Goal: Task Accomplishment & Management: Use online tool/utility

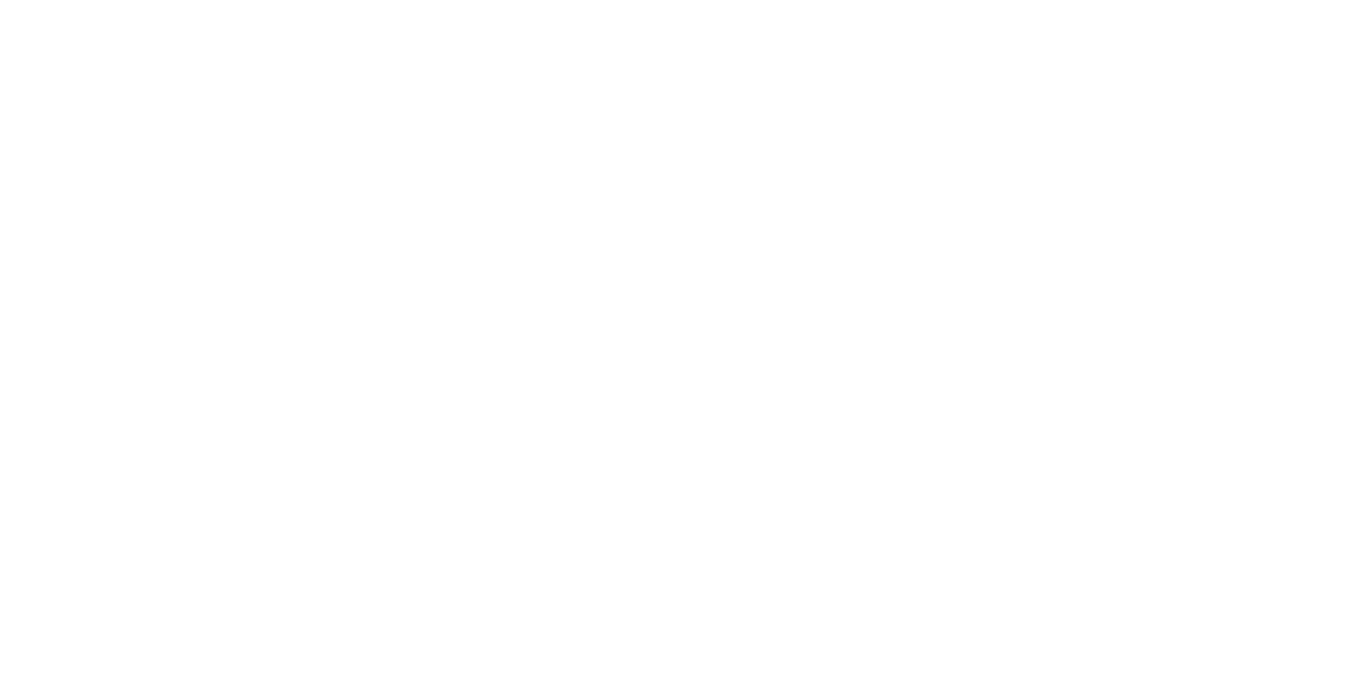
select select "Song"
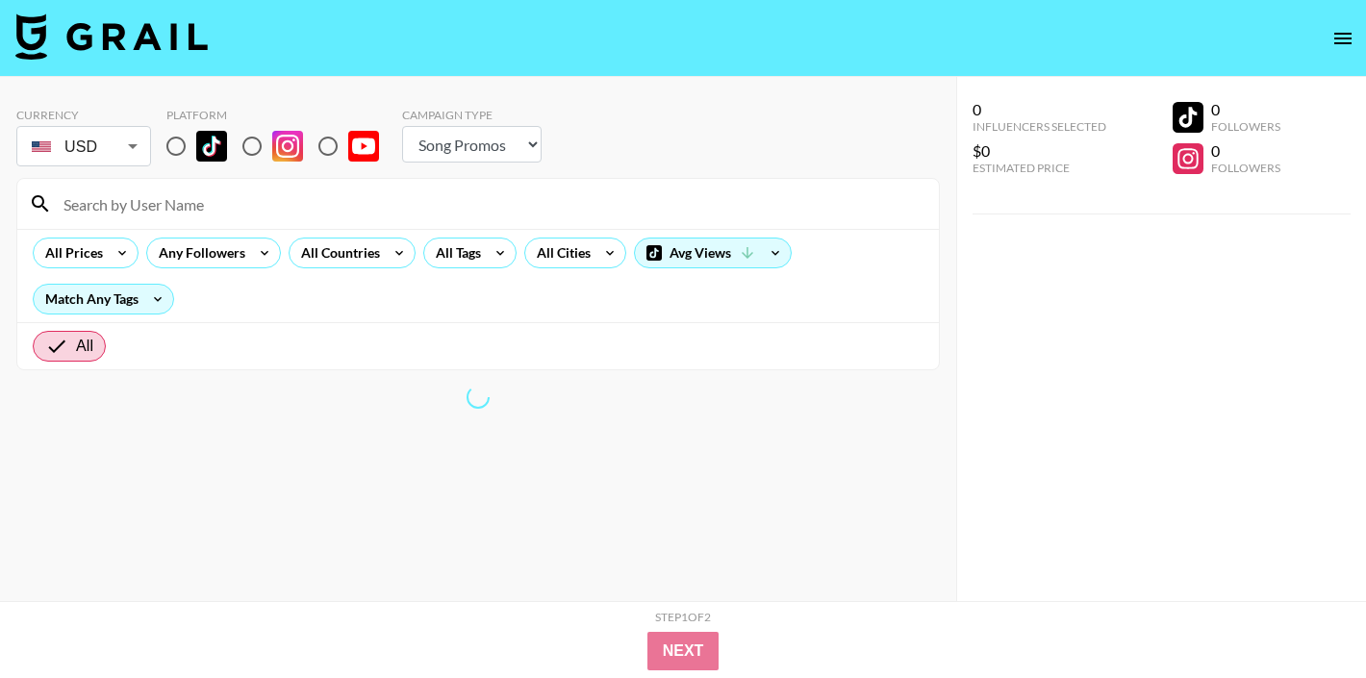
click at [177, 144] on input "radio" at bounding box center [176, 146] width 40 height 40
radio input "true"
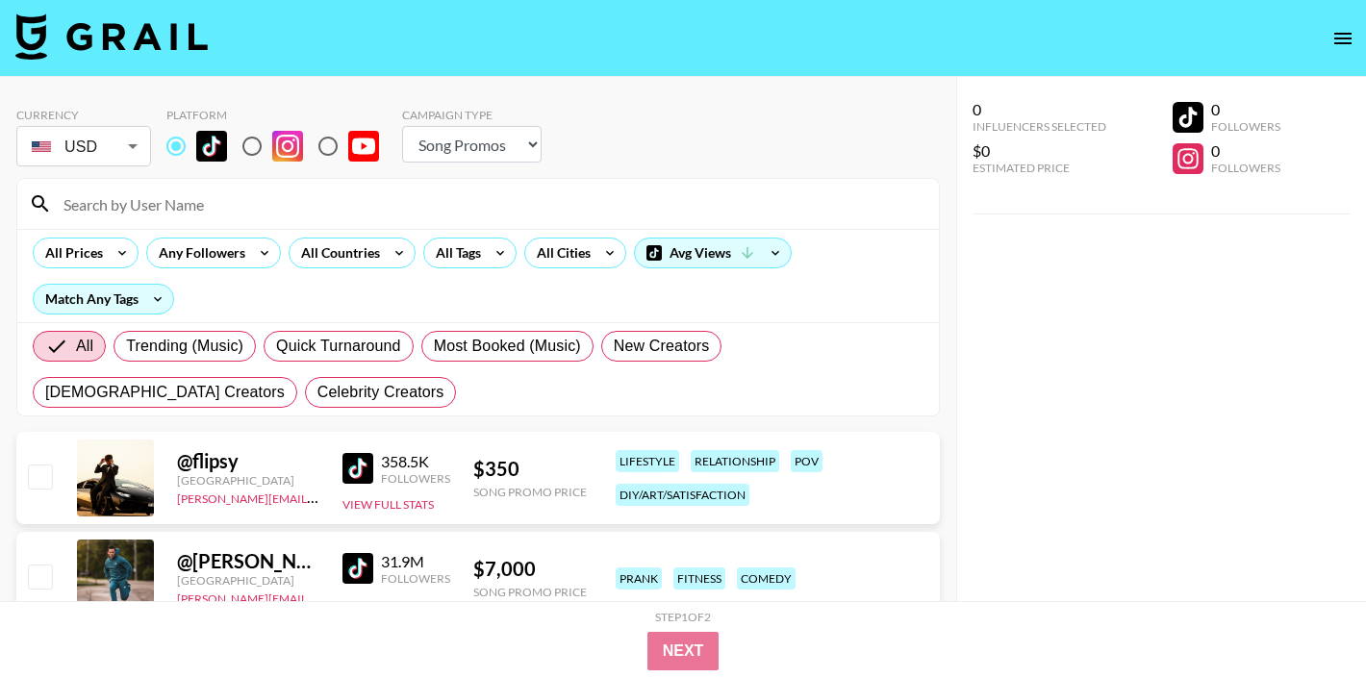
click at [192, 191] on input at bounding box center [490, 204] width 876 height 31
paste input "therealowen1dk"
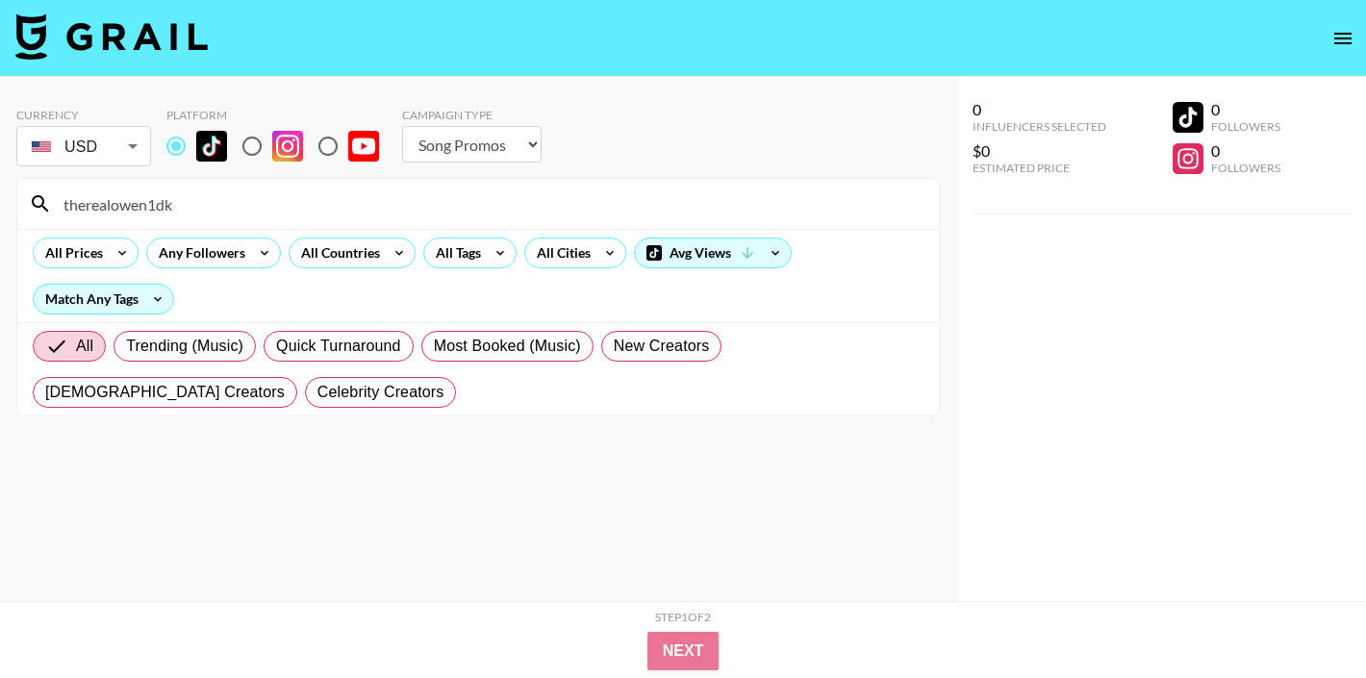
type input "therealowen1dk"
click at [102, 227] on div "therealowen1dk" at bounding box center [478, 204] width 922 height 50
click at [111, 209] on input "therealowen1dk" at bounding box center [490, 204] width 876 height 31
type input "say.axel"
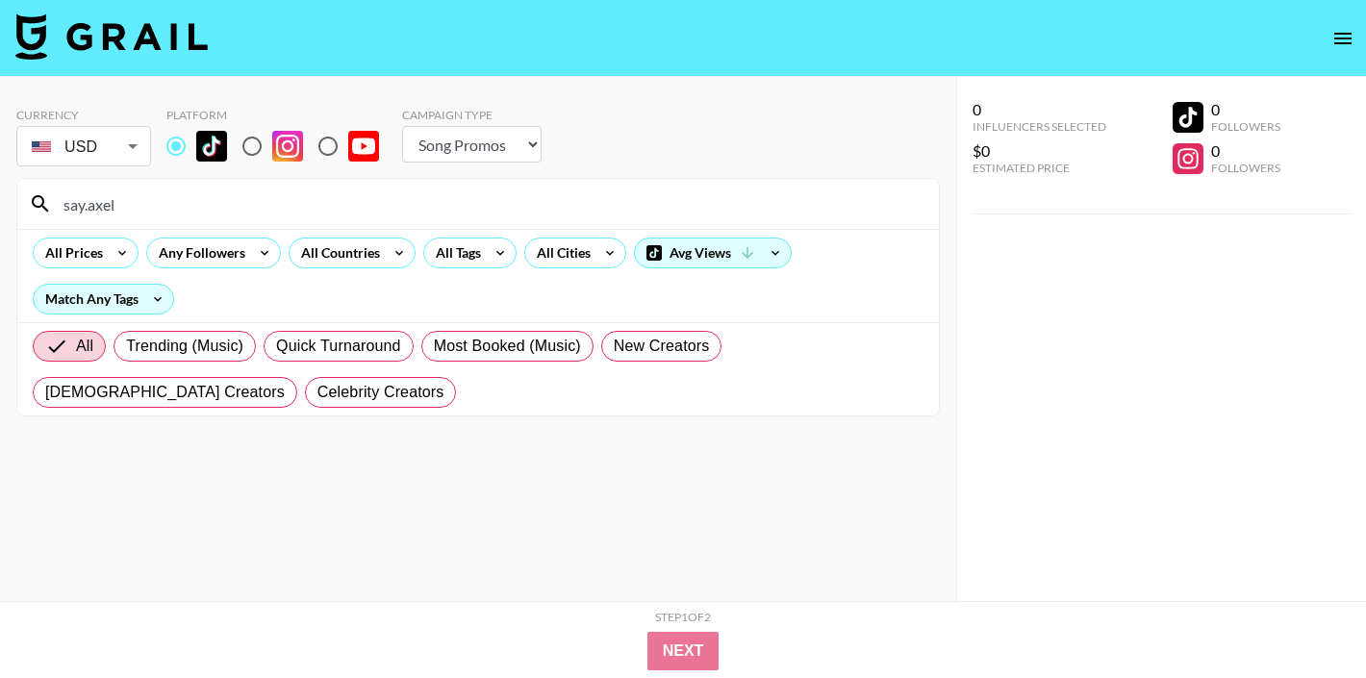
click at [96, 212] on input "say.axel" at bounding box center [490, 204] width 876 height 31
paste input "iwanturkooder"
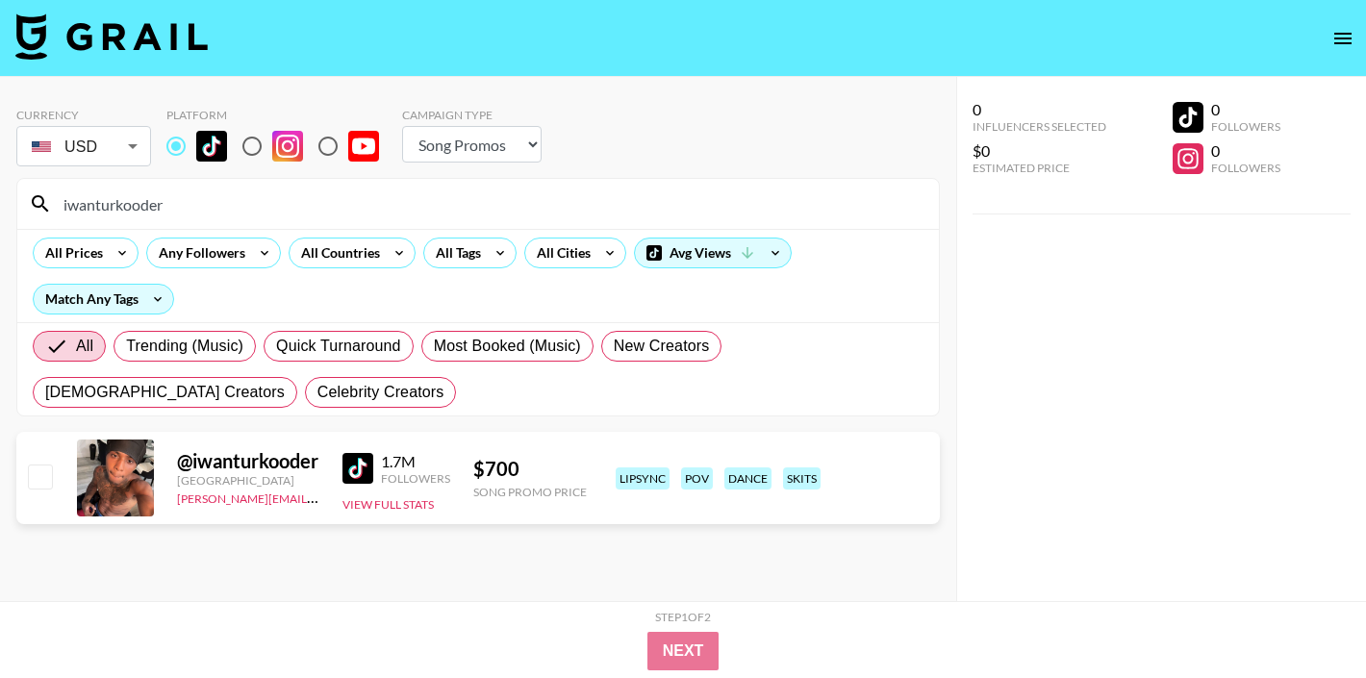
type input "iwanturkooder"
click at [244, 196] on input "iwanturkooder" at bounding box center [490, 204] width 876 height 31
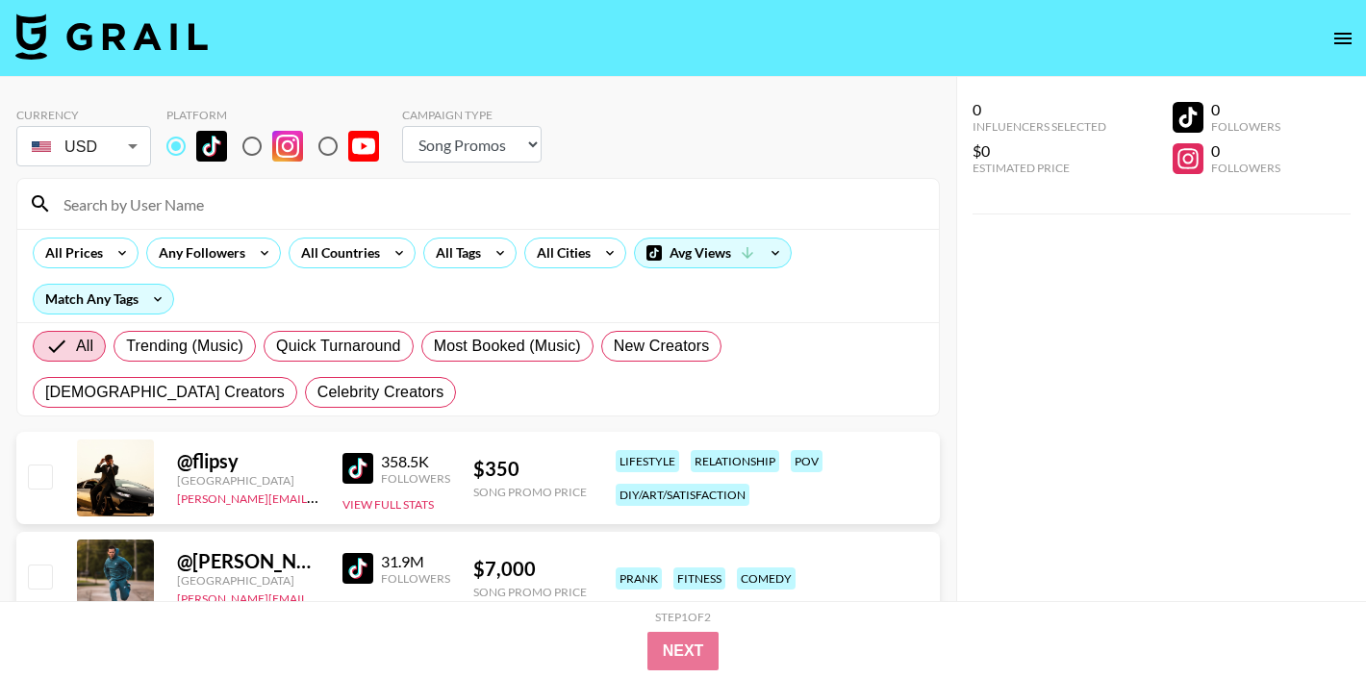
paste input "sturdydadonn"
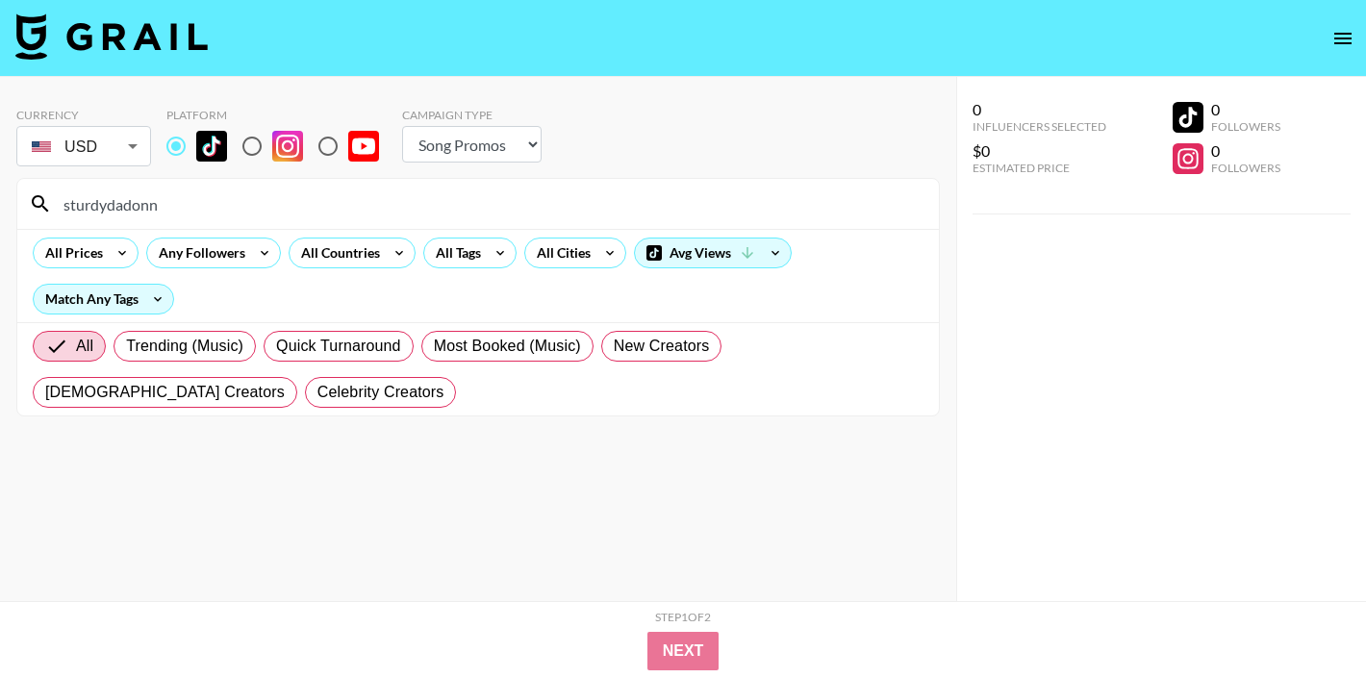
type input "sturdydadonn"
click at [150, 207] on input "sturdydadonn" at bounding box center [490, 204] width 876 height 31
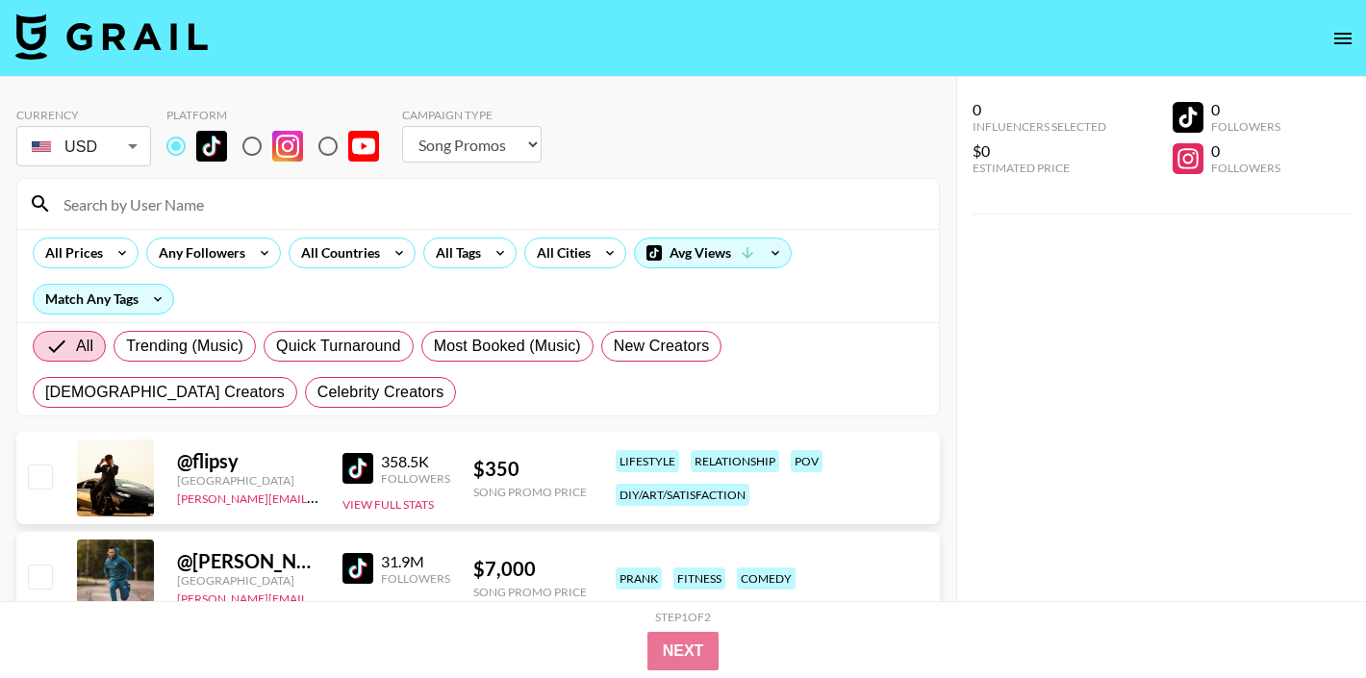
paste input "marktakeoverr"
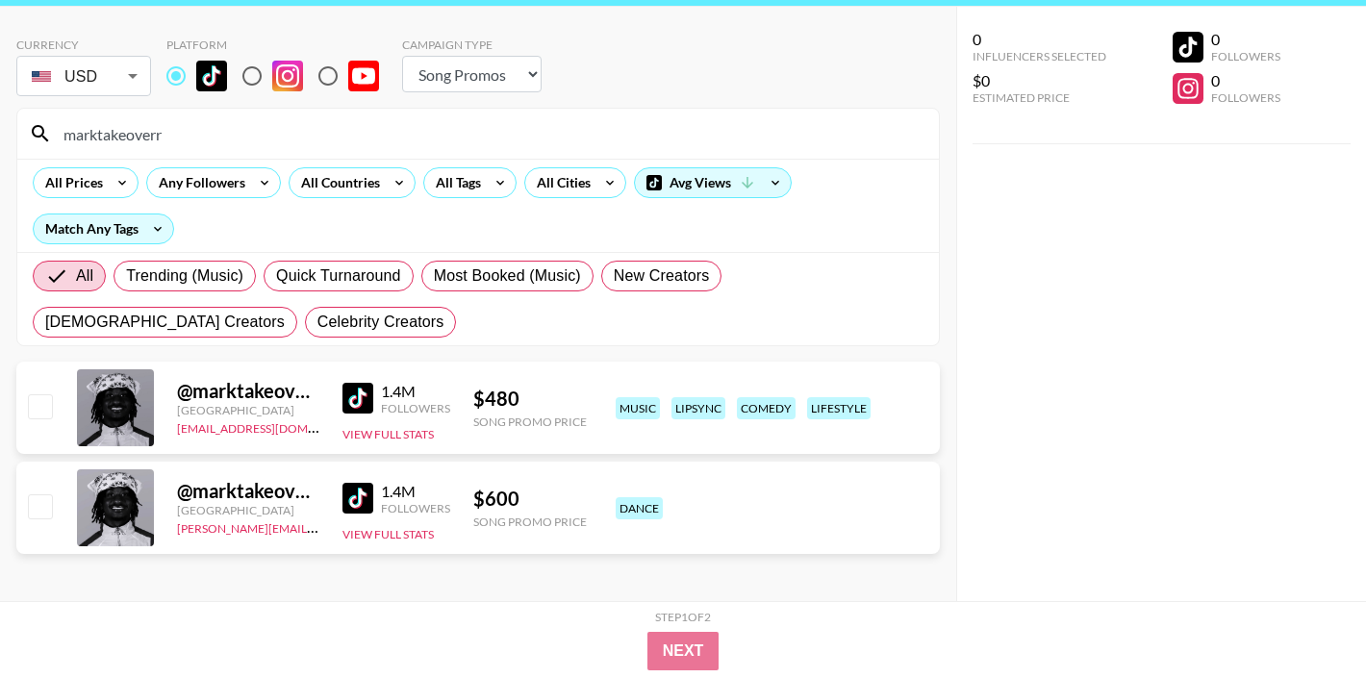
scroll to position [71, 0]
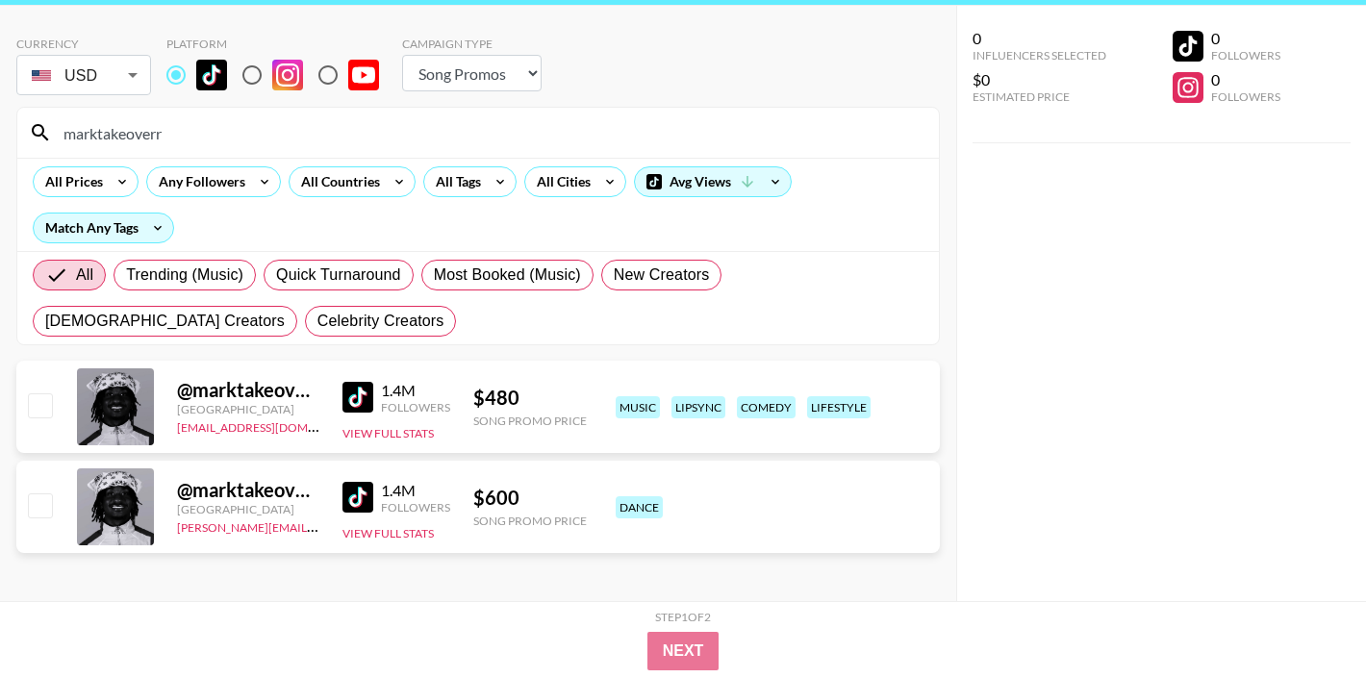
type input "marktakeoverr"
click at [142, 136] on input "marktakeoverr" at bounding box center [490, 132] width 876 height 31
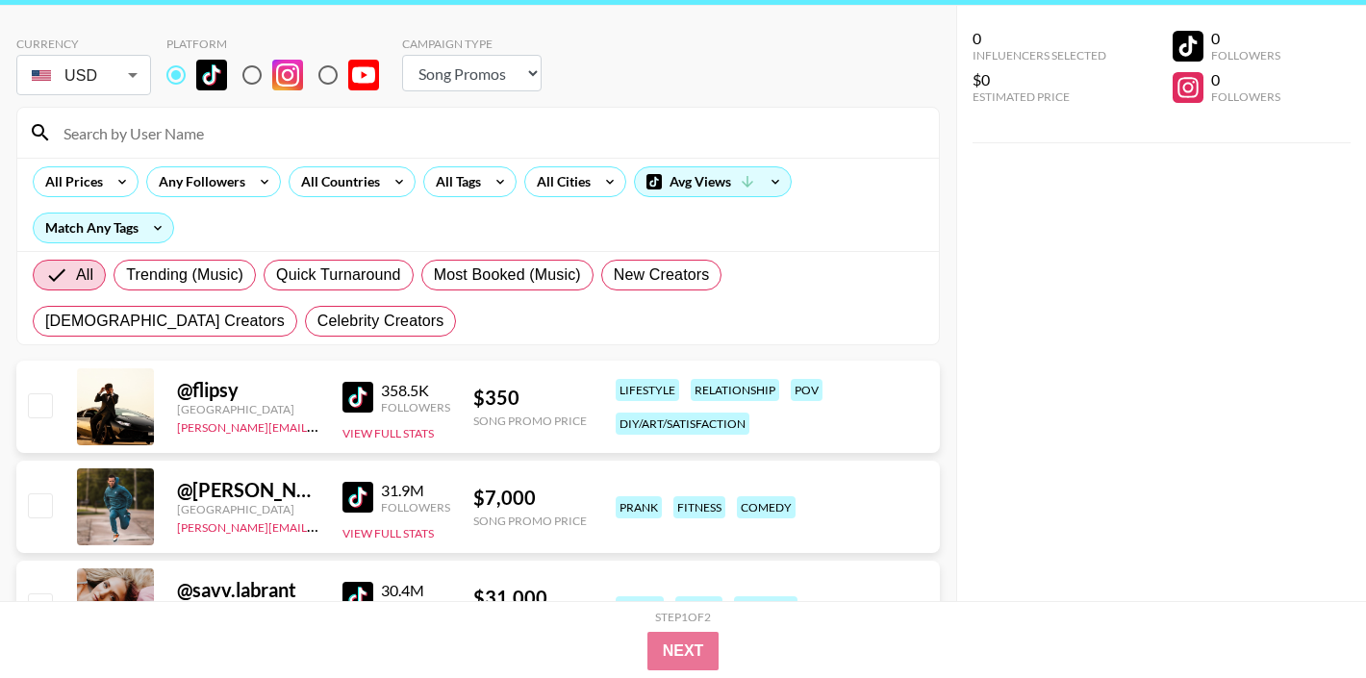
paste input "[DOMAIN_NAME]"
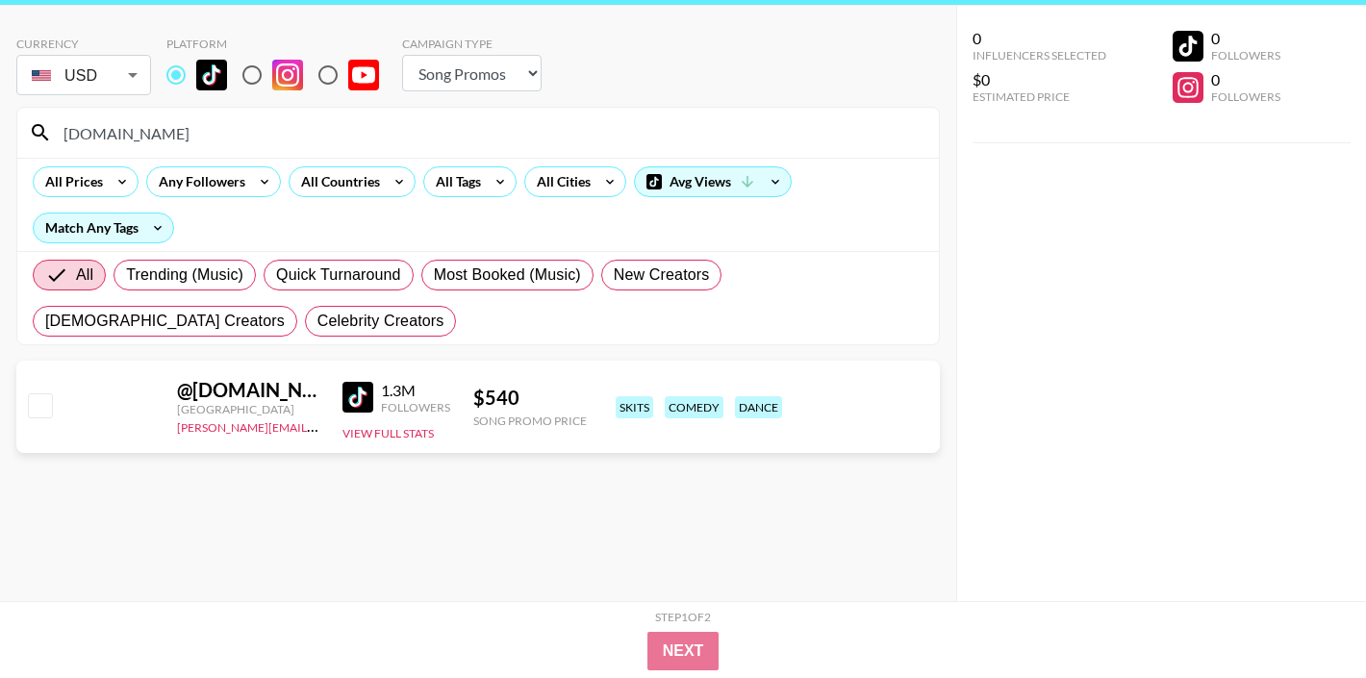
type input "[DOMAIN_NAME]"
click at [122, 129] on input "[DOMAIN_NAME]" at bounding box center [490, 132] width 876 height 31
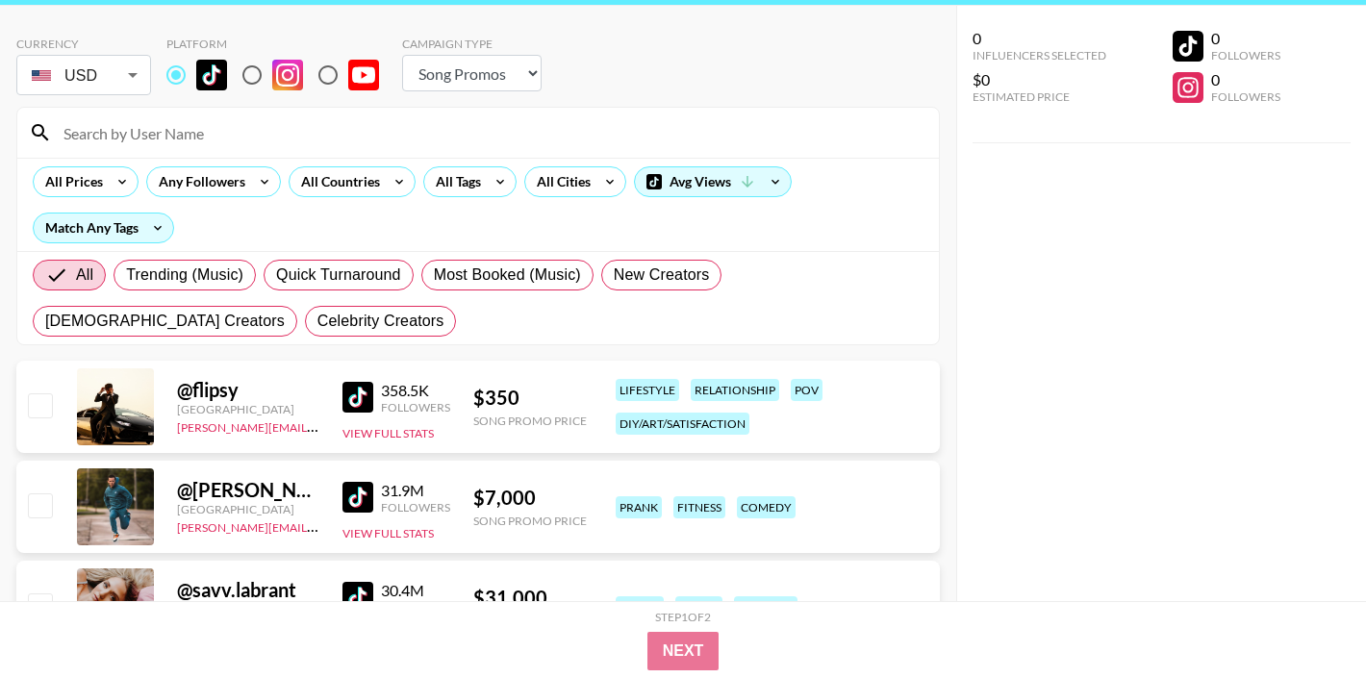
paste input "[DOMAIN_NAME]"
type input "[DOMAIN_NAME]"
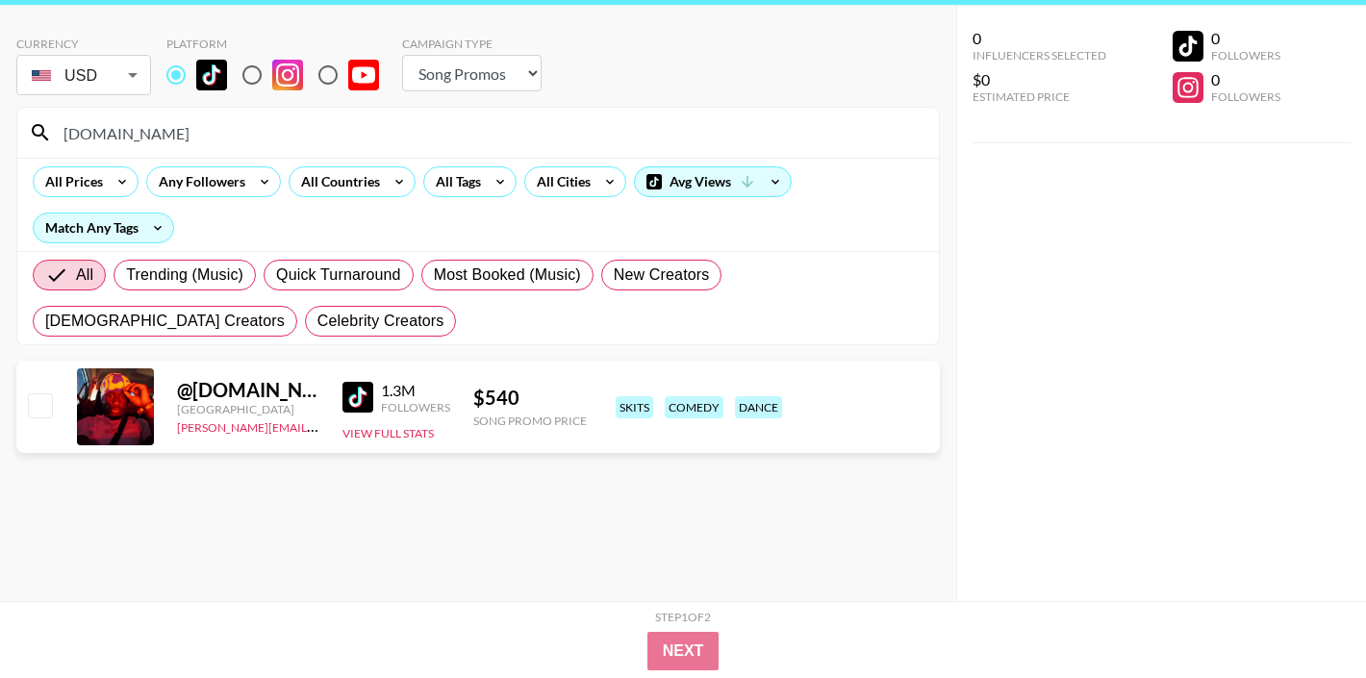
click at [130, 128] on input "[DOMAIN_NAME]" at bounding box center [490, 132] width 876 height 31
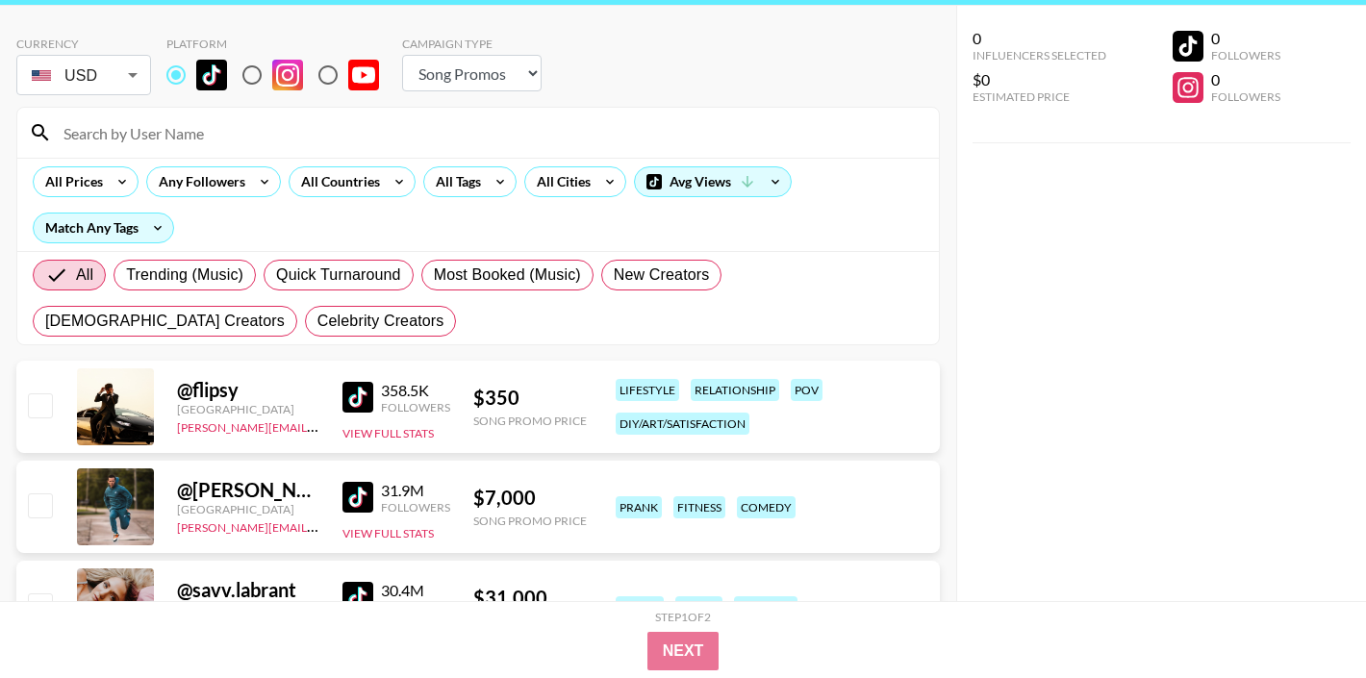
paste input "c4lebzw0rld"
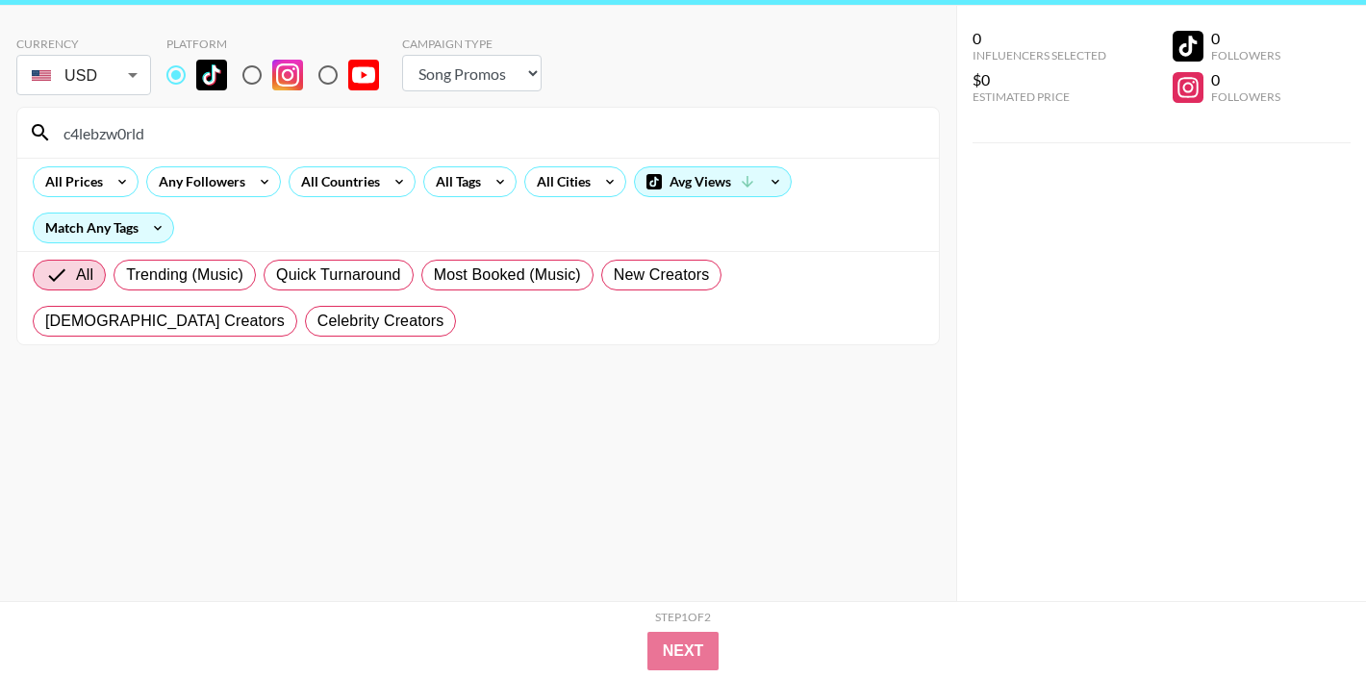
type input "c4lebzw0rld"
click at [89, 142] on input "c4lebzw0rld" at bounding box center [490, 132] width 876 height 31
paste input "jayl3ver"
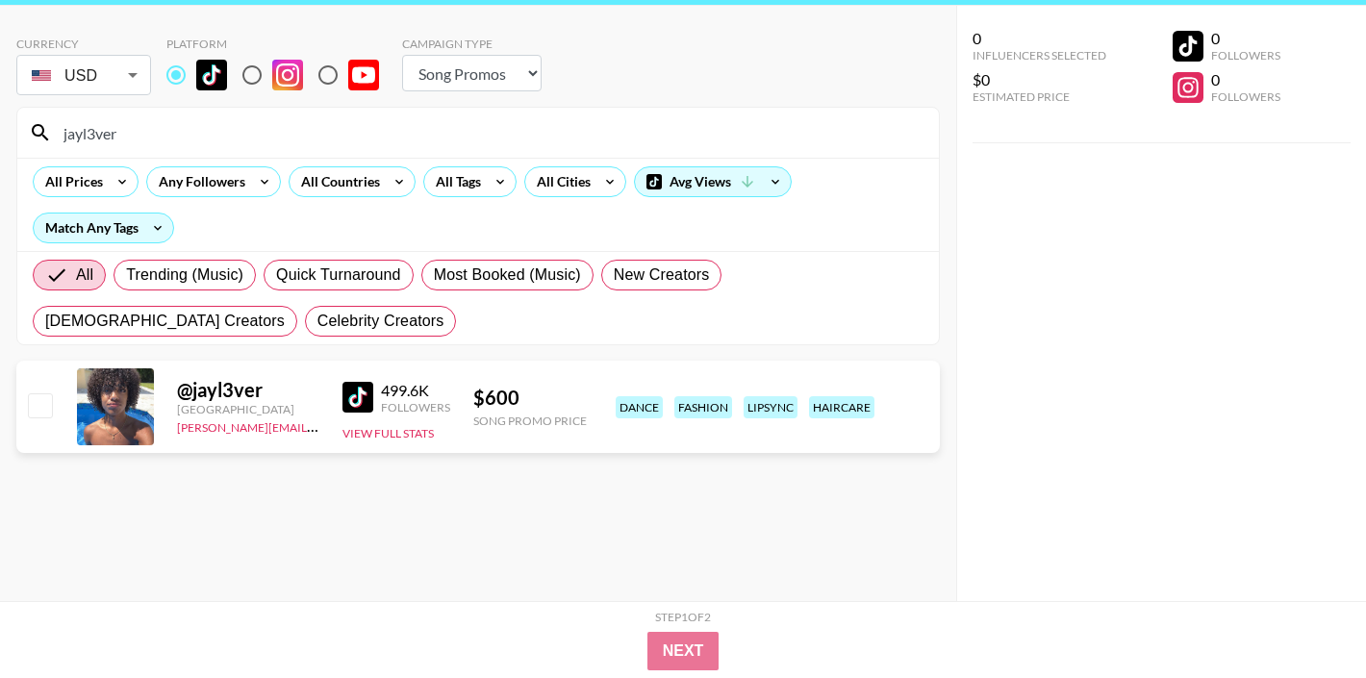
type input "jayl3ver"
click at [216, 117] on input "jayl3ver" at bounding box center [490, 132] width 876 height 31
paste input "theyhatezack"
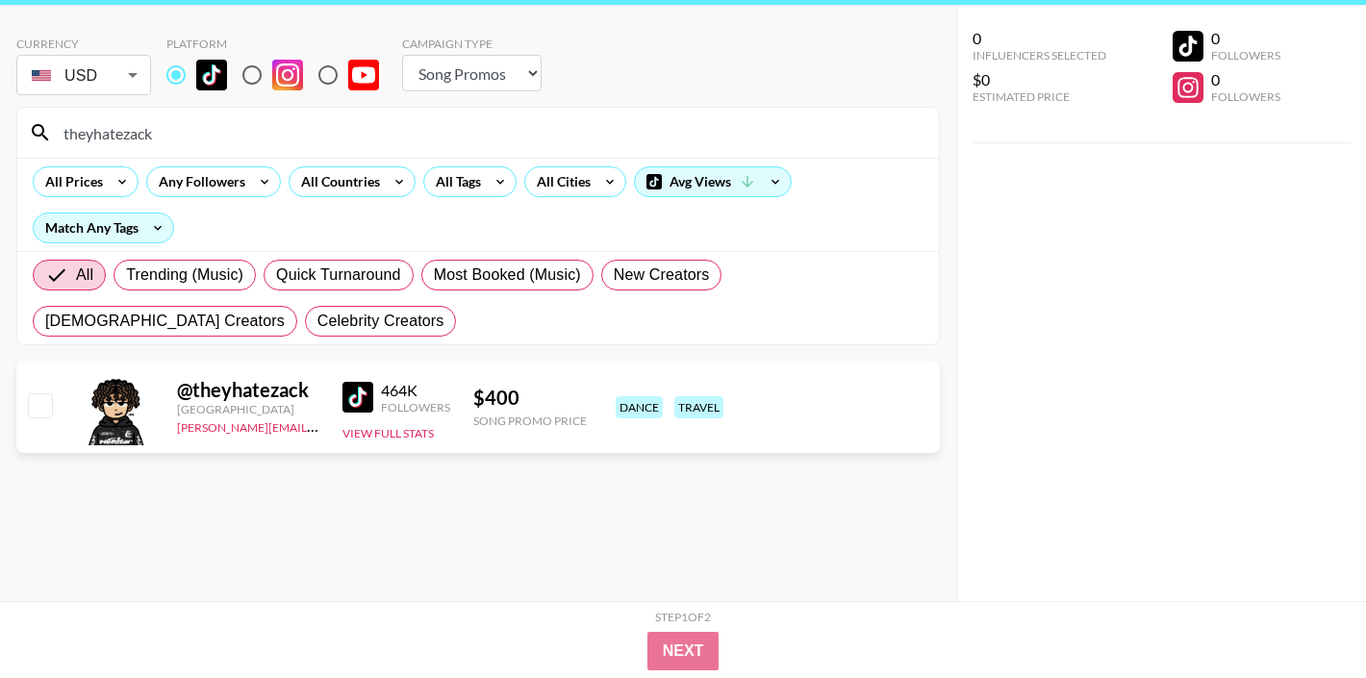
type input "theyhatezack"
drag, startPoint x: 192, startPoint y: 132, endPoint x: 25, endPoint y: 124, distance: 167.6
click at [25, 124] on div "theyhatezack" at bounding box center [478, 133] width 922 height 50
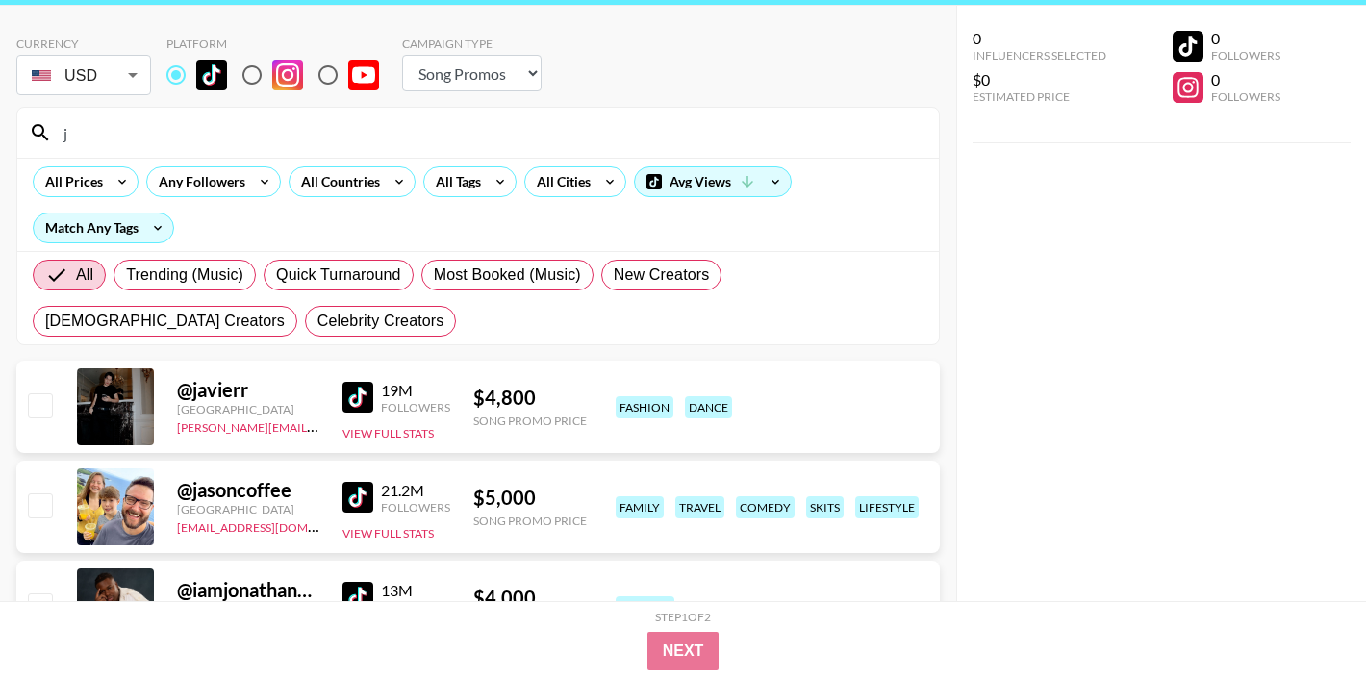
paste input "osh.diggss"
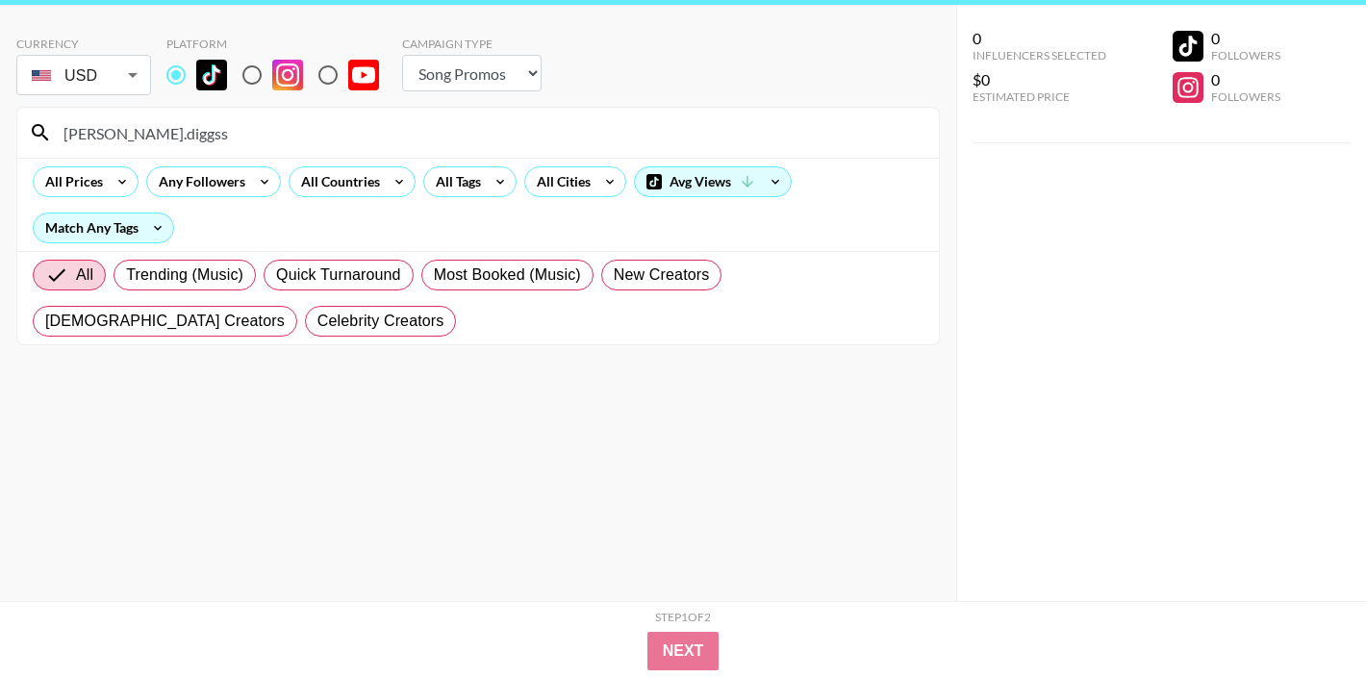
click at [100, 134] on input "[PERSON_NAME].diggss" at bounding box center [490, 132] width 876 height 31
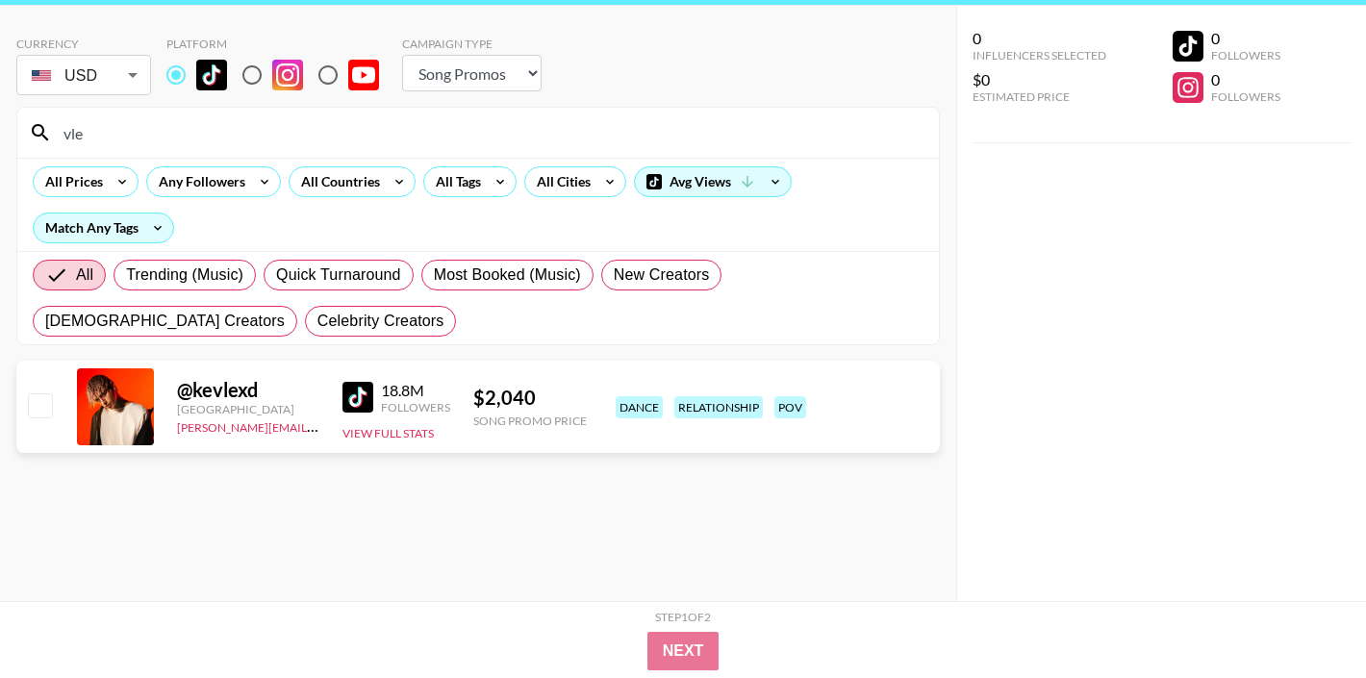
type input "vle"
click at [118, 140] on input "vle" at bounding box center [490, 132] width 876 height 31
paste input "user121234679"
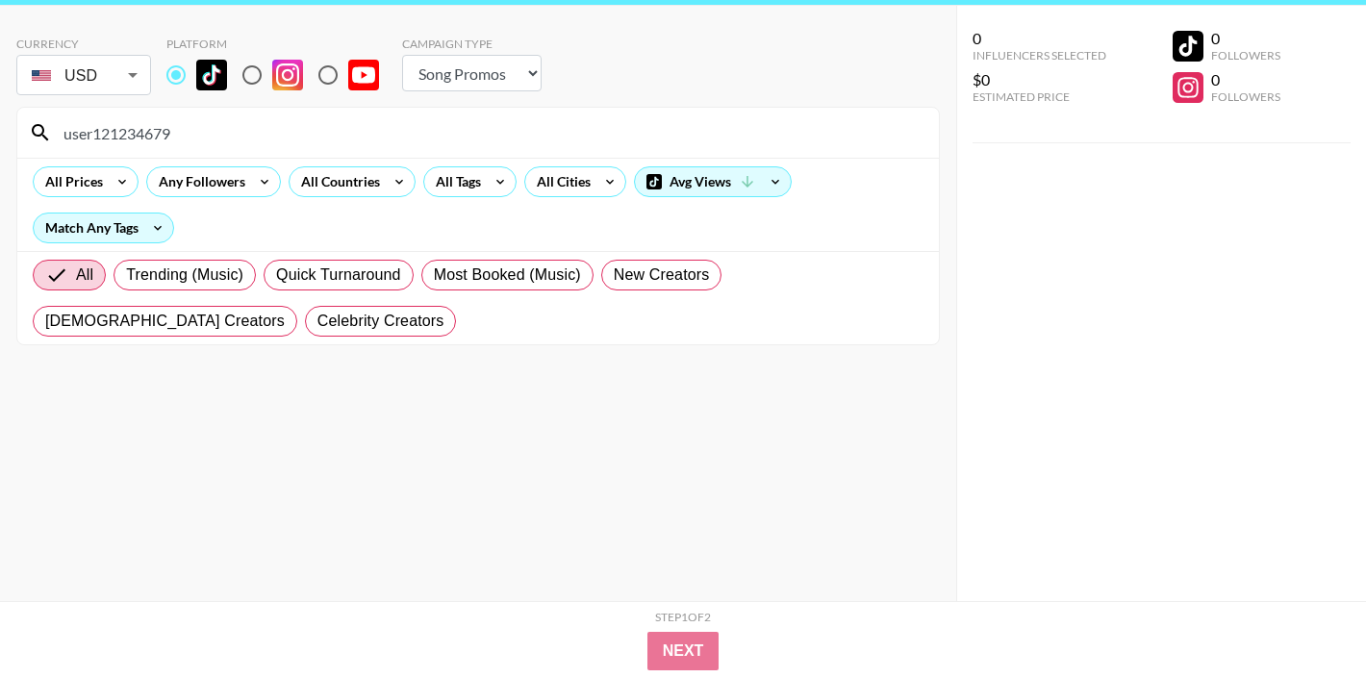
type input "user121234679"
click at [162, 132] on input "user121234679" at bounding box center [490, 132] width 876 height 31
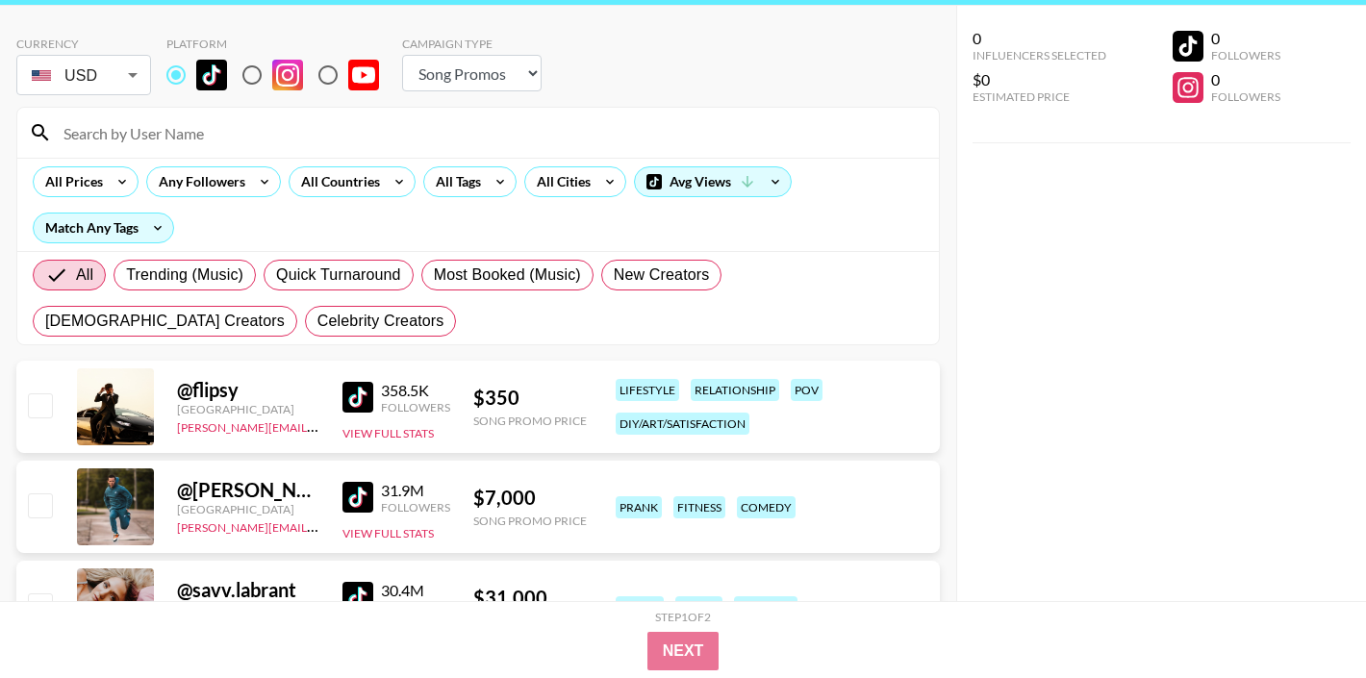
paste input "luh.naty"
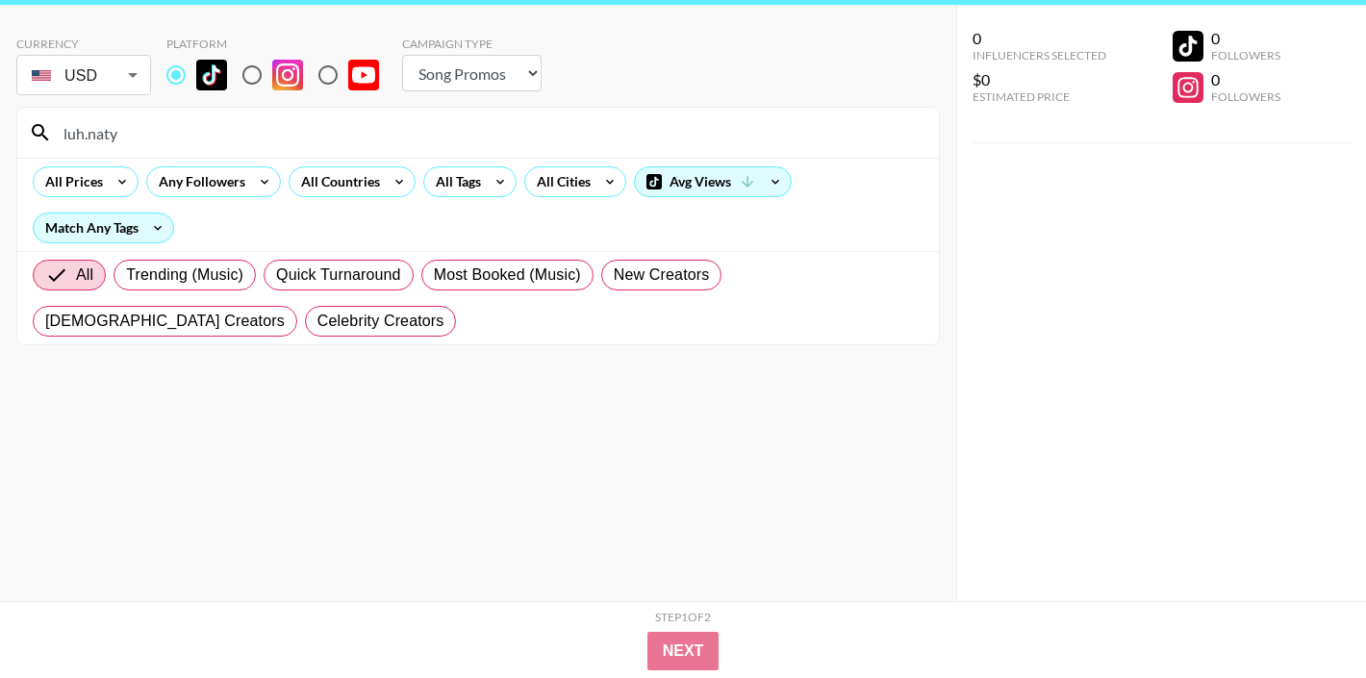
type input "luh.naty"
click at [84, 129] on input "luh.naty" at bounding box center [490, 132] width 876 height 31
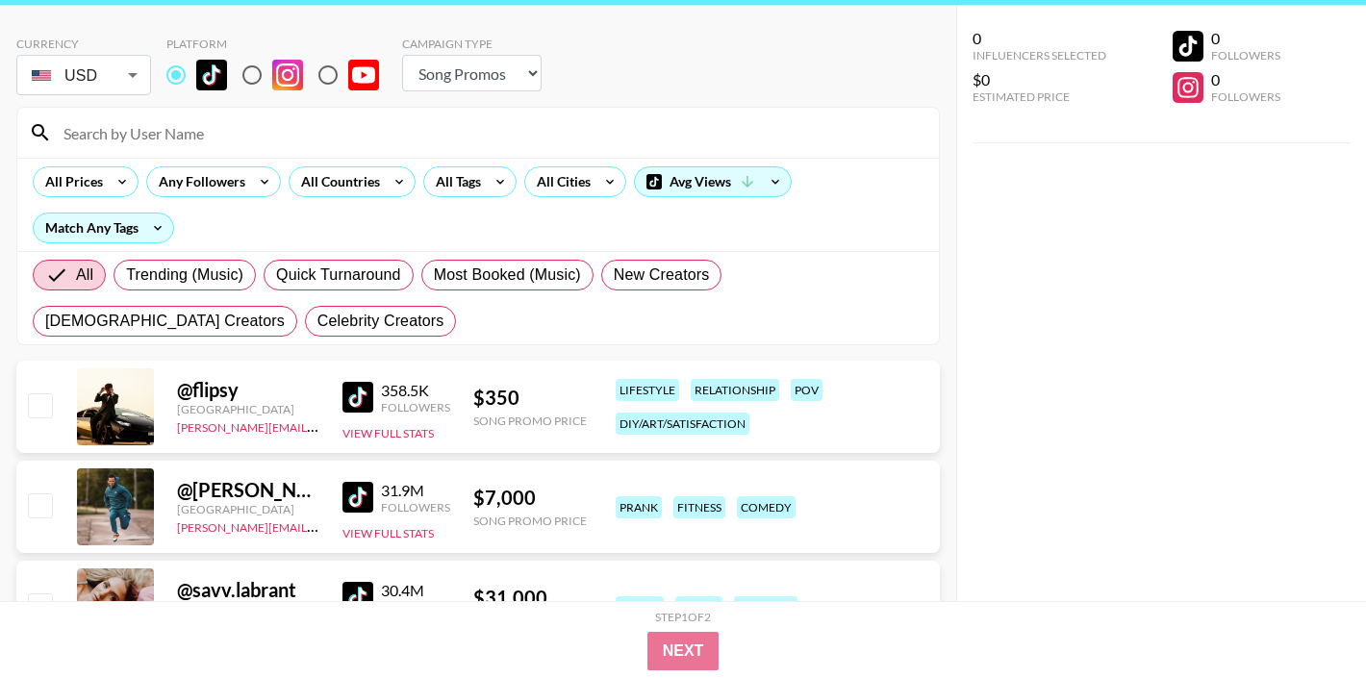
paste input "thejimmyjensen"
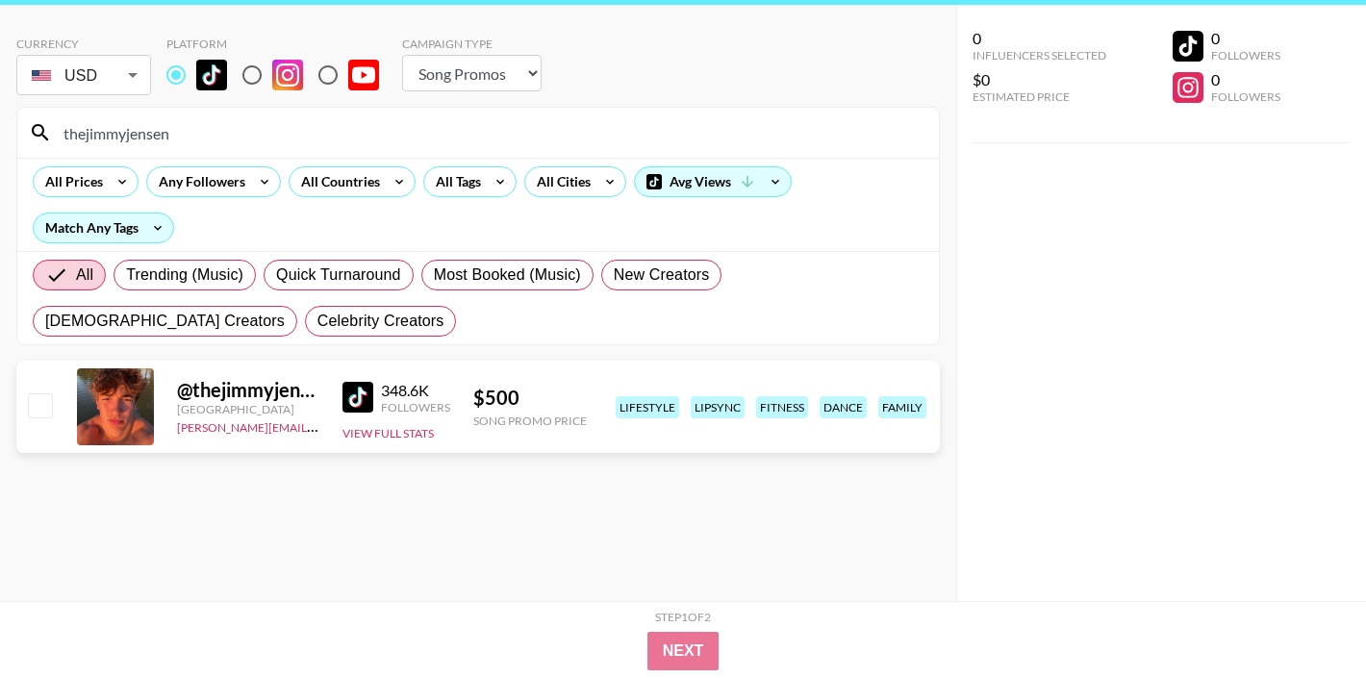
click at [145, 124] on input "thejimmyjensen" at bounding box center [490, 132] width 876 height 31
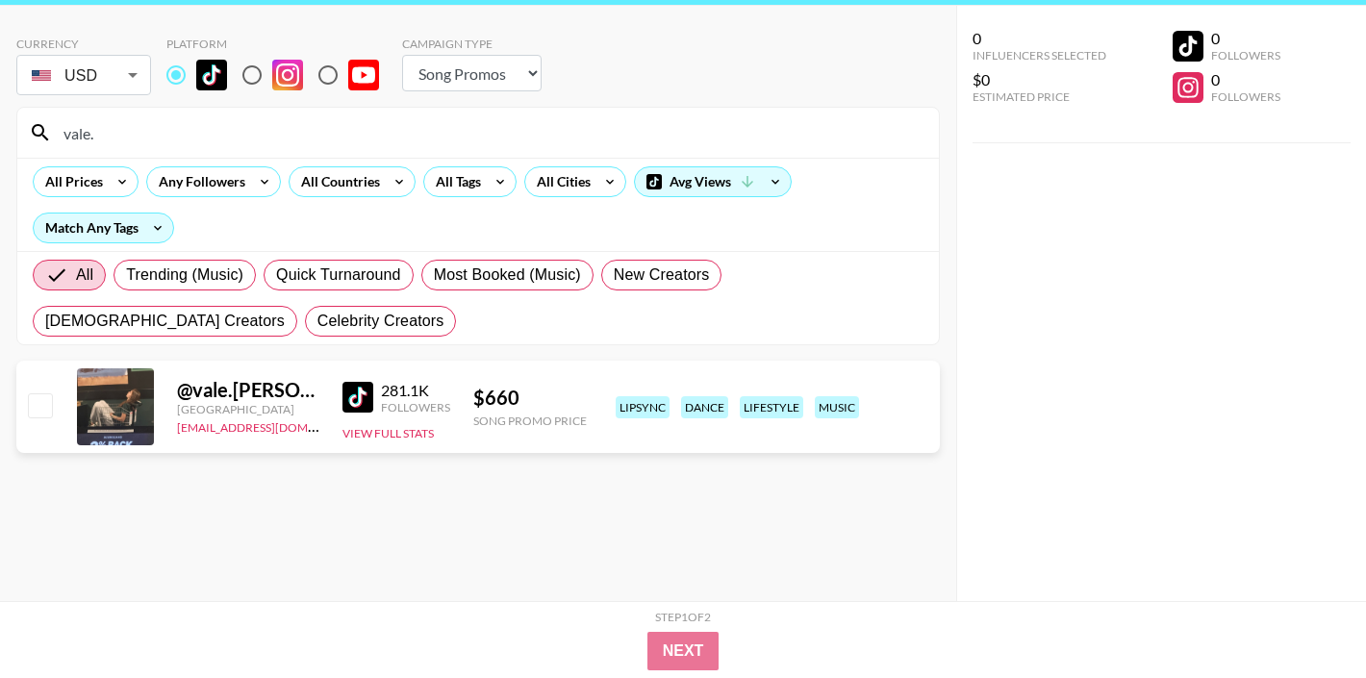
type input "vale."
click at [162, 124] on input "vale." at bounding box center [490, 132] width 876 height 31
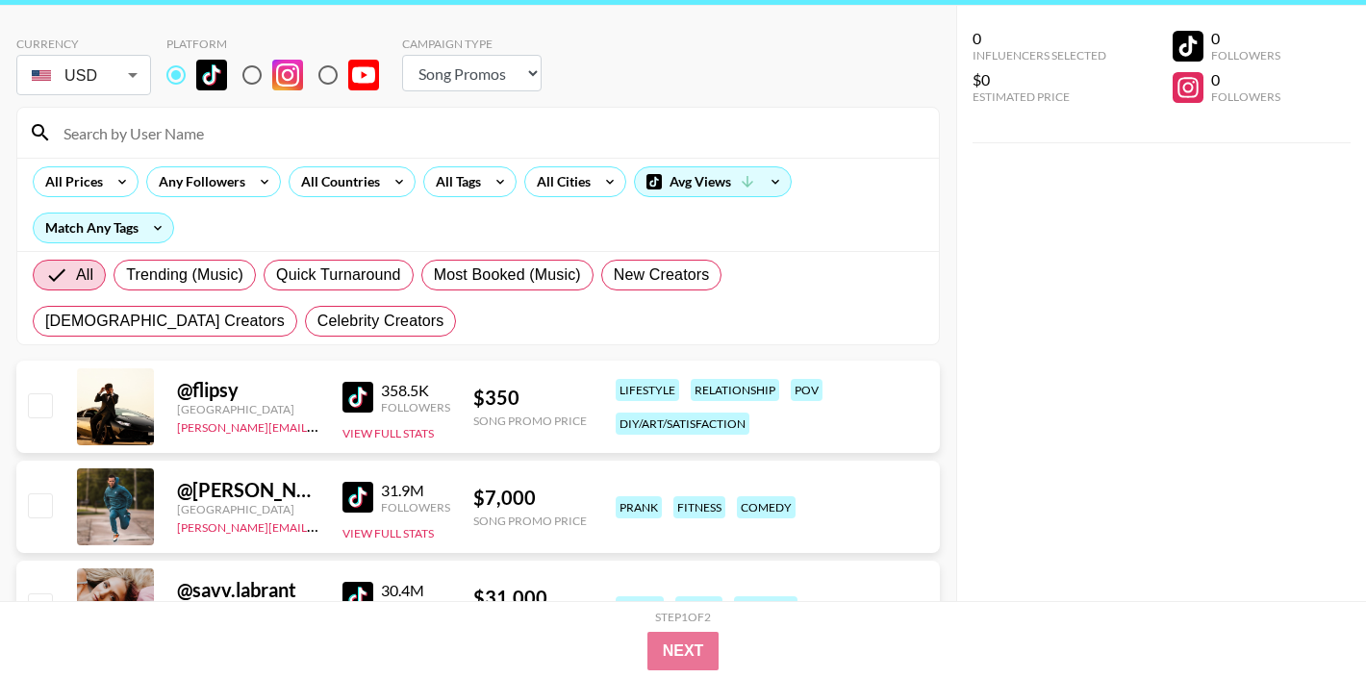
paste input "jissire_xarmen"
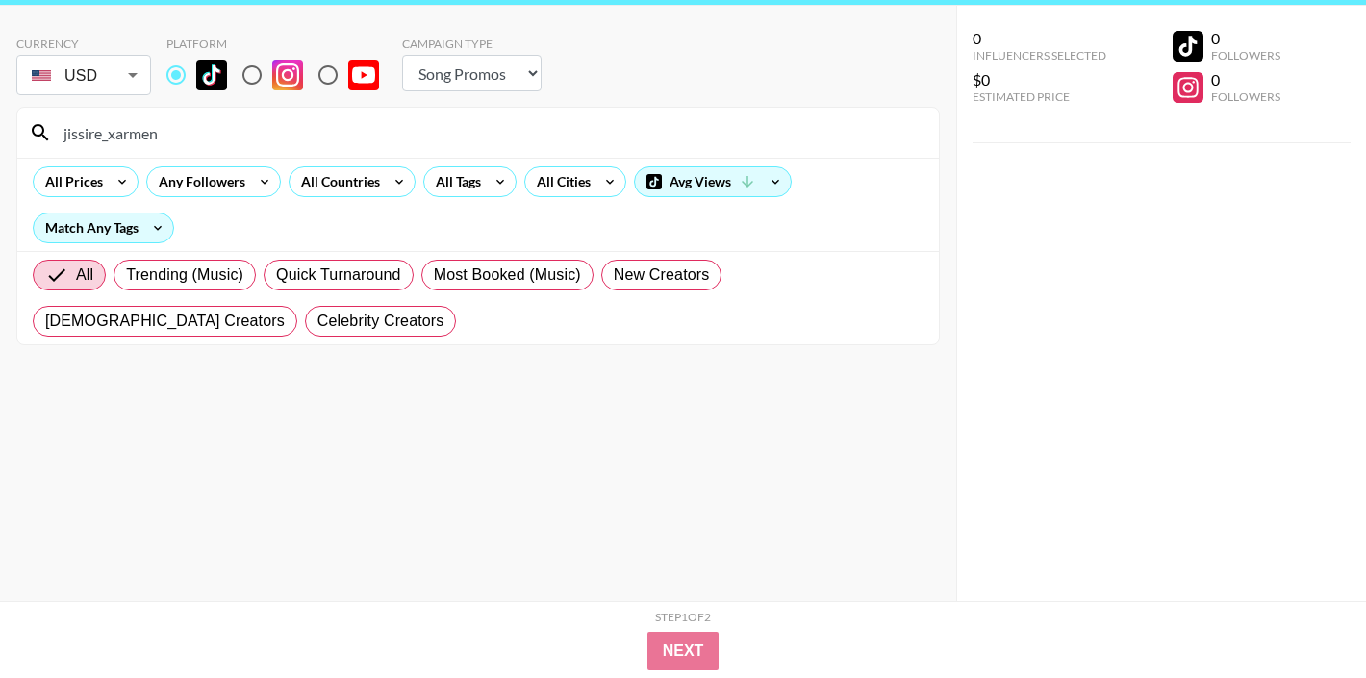
type input "jissire_xarmen"
click at [234, 133] on input "jissire_xarmen" at bounding box center [490, 132] width 876 height 31
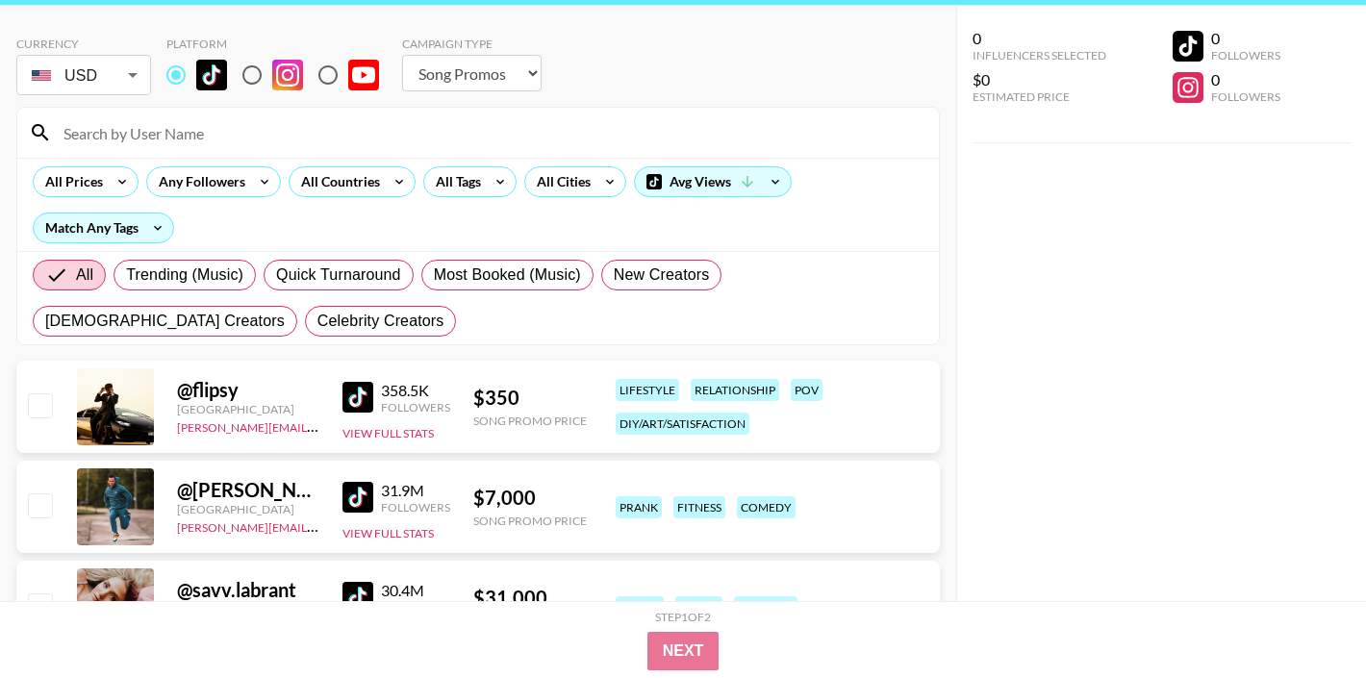
paste input "no_face_drill0"
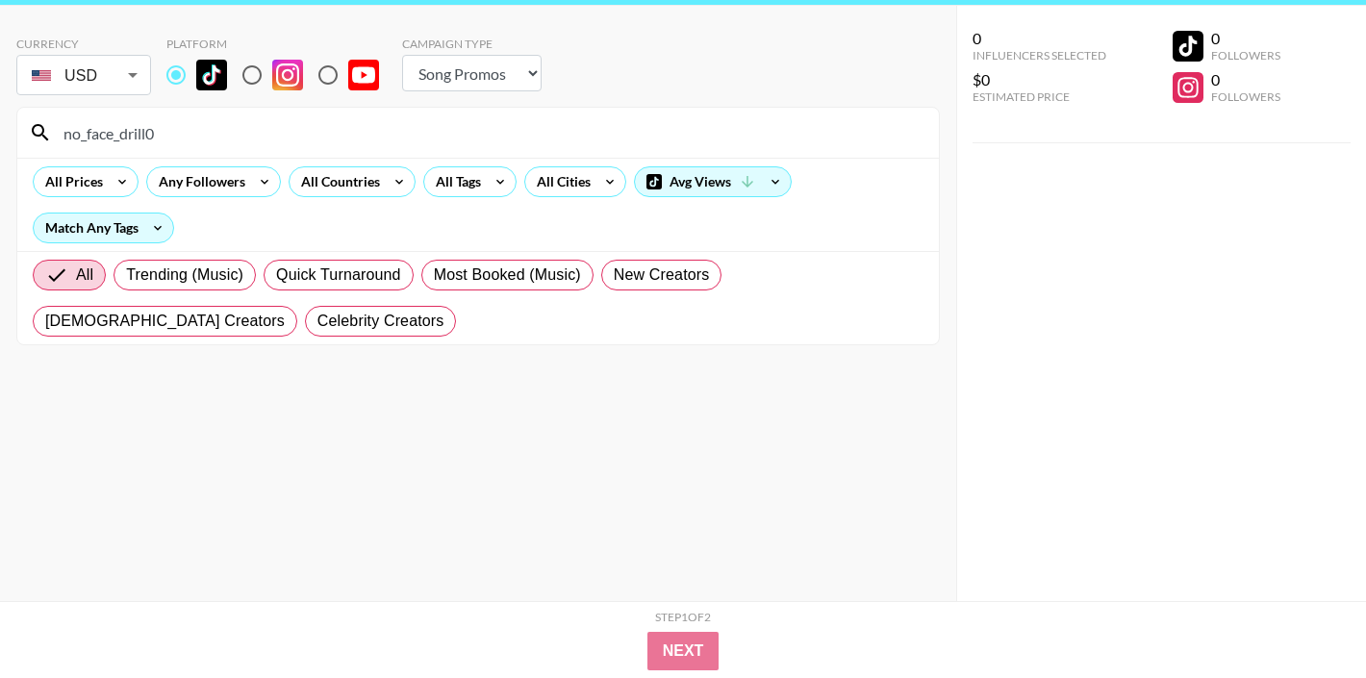
type input "no_face_drill0"
click at [138, 136] on input "no_face_drill0" at bounding box center [490, 132] width 876 height 31
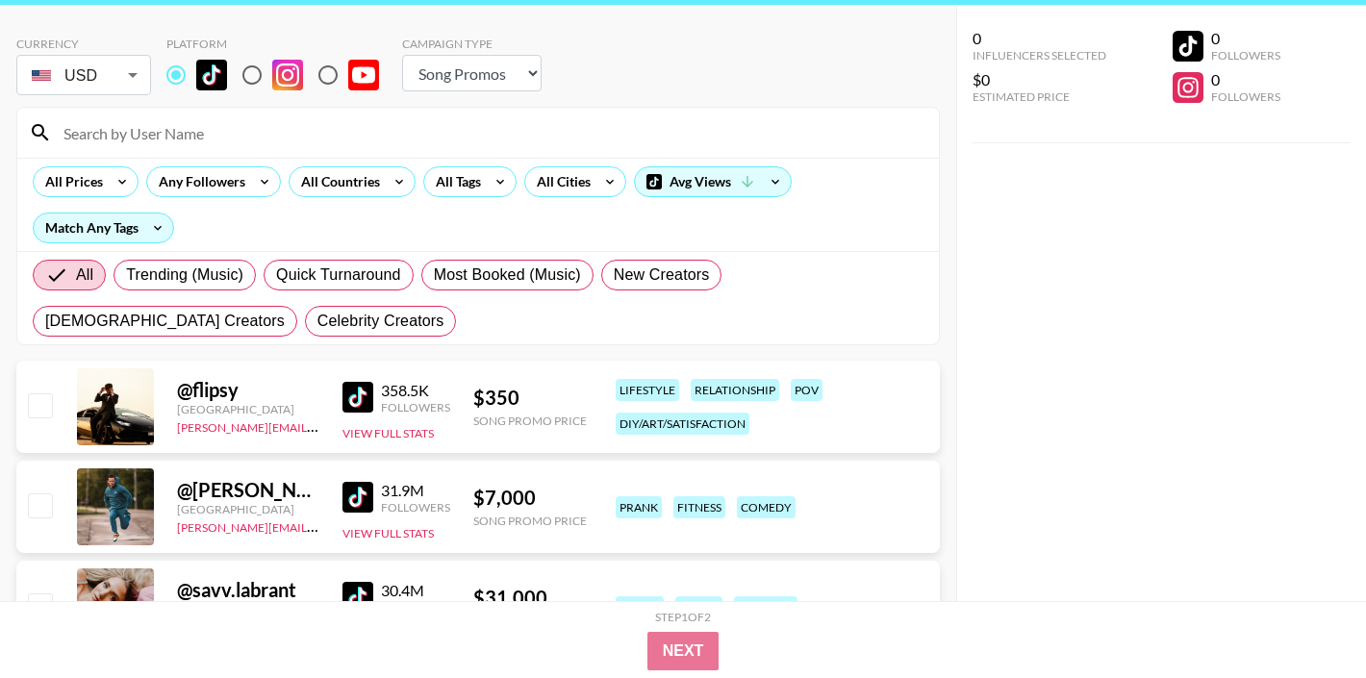
paste input "baisidondada"
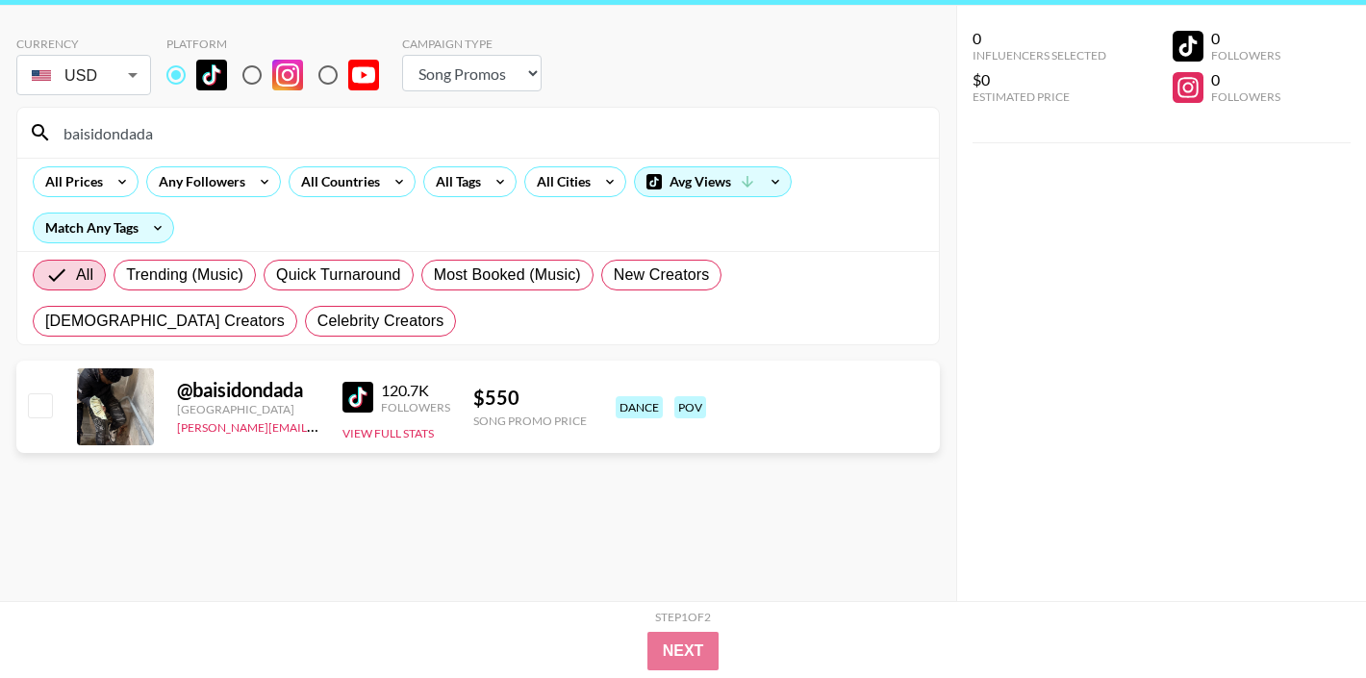
type input "baisidondada"
click at [93, 123] on input "baisidondada" at bounding box center [490, 132] width 876 height 31
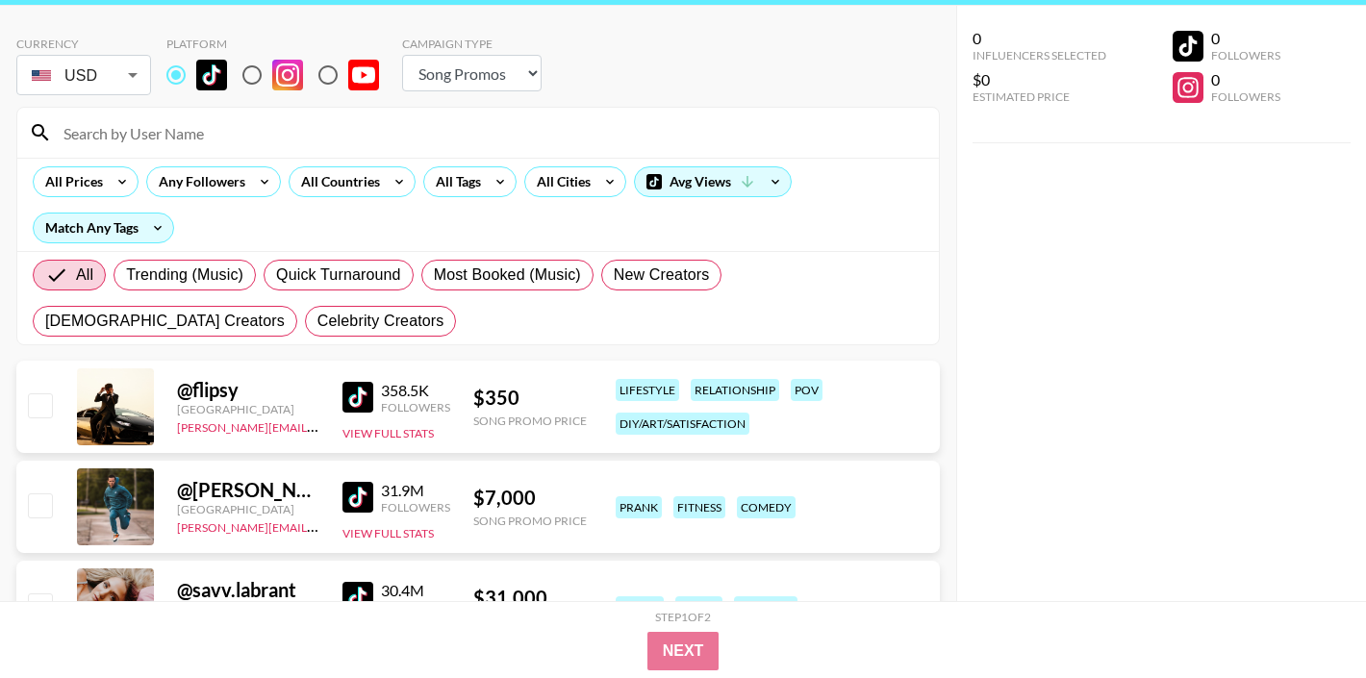
paste input "rafitwins"
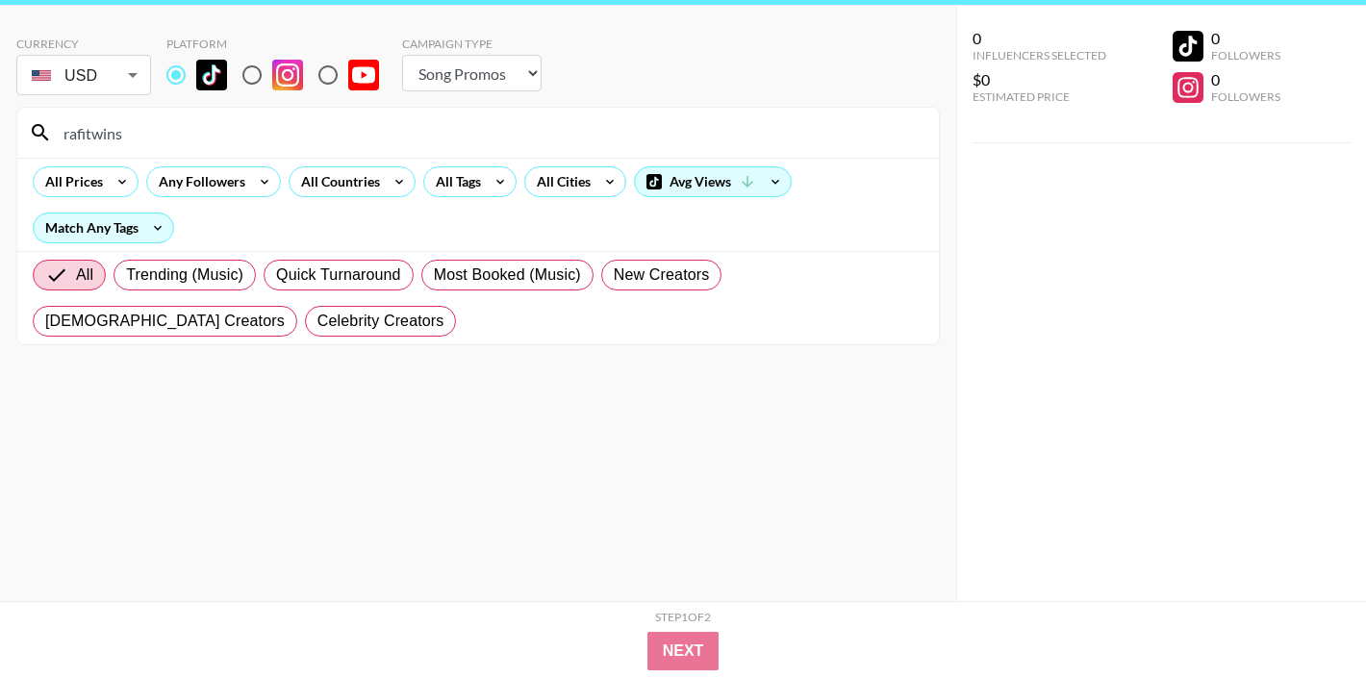
type input "rafitwins"
click at [150, 138] on input "rafitwins" at bounding box center [490, 132] width 876 height 31
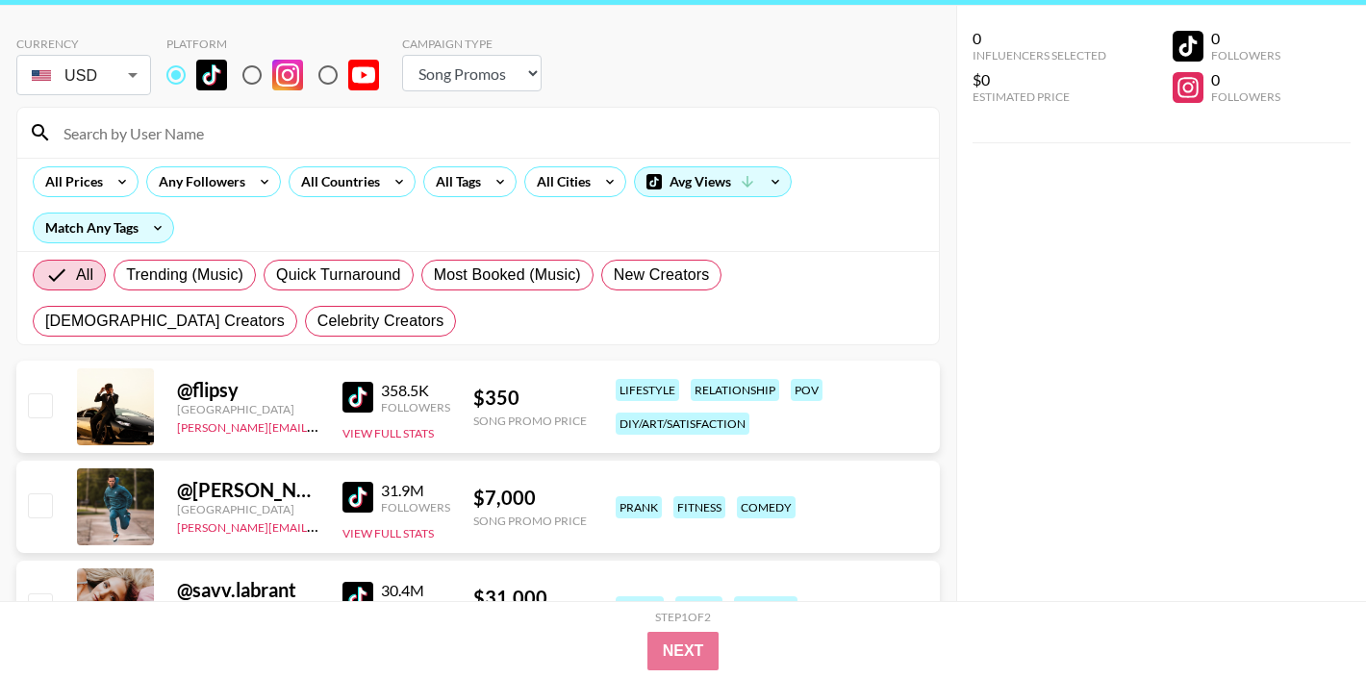
paste input "locachicita"
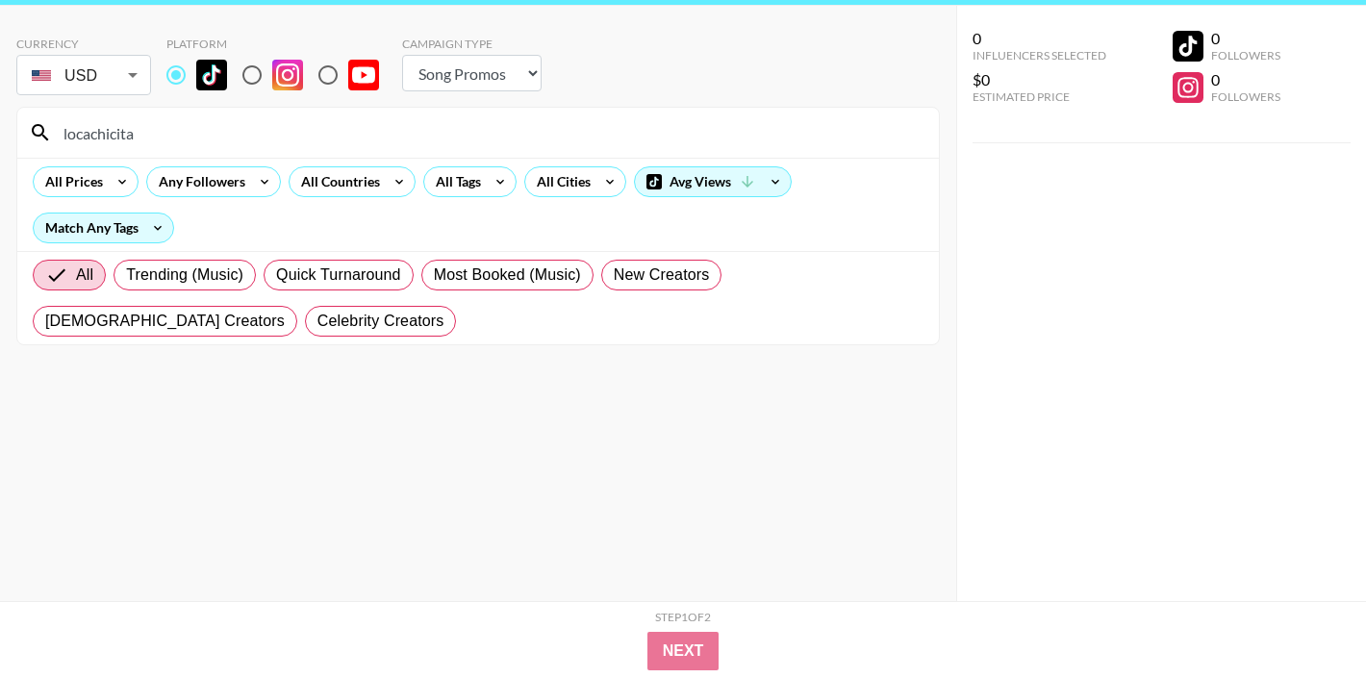
click at [133, 138] on input "locachicita" at bounding box center [490, 132] width 876 height 31
type input "therealow"
